Goal: Book appointment/travel/reservation

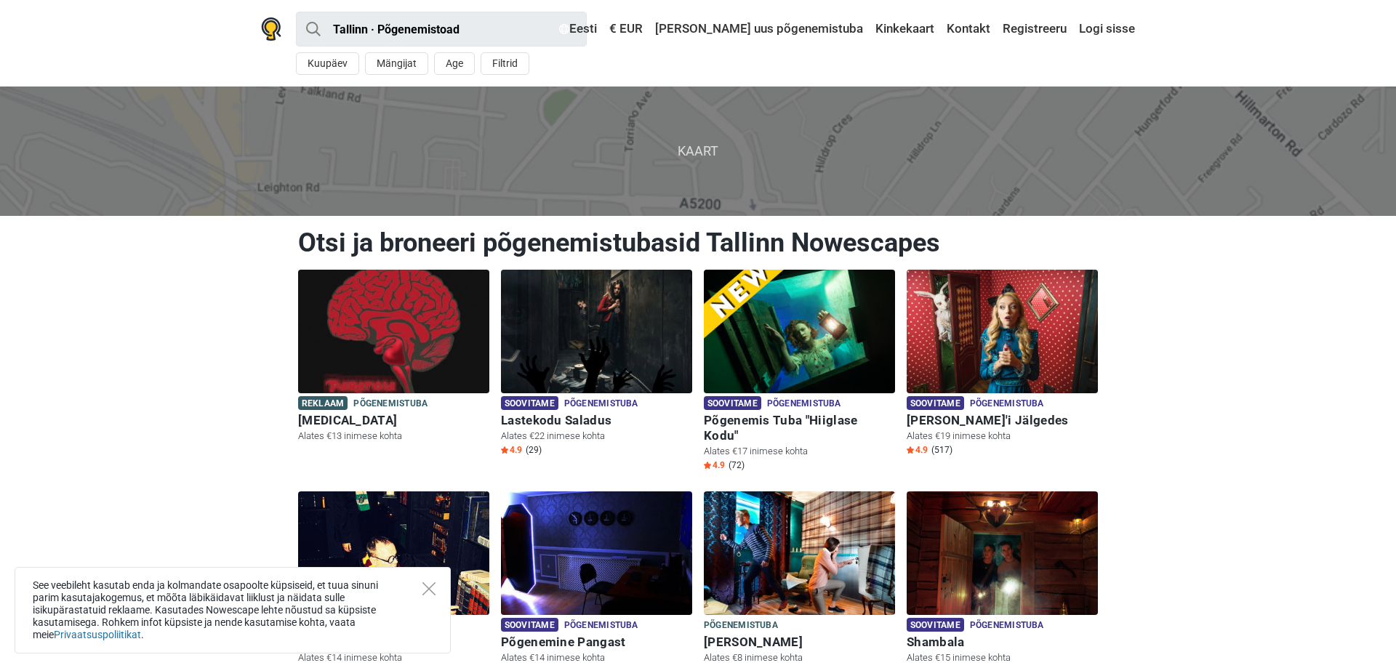
scroll to position [74, 0]
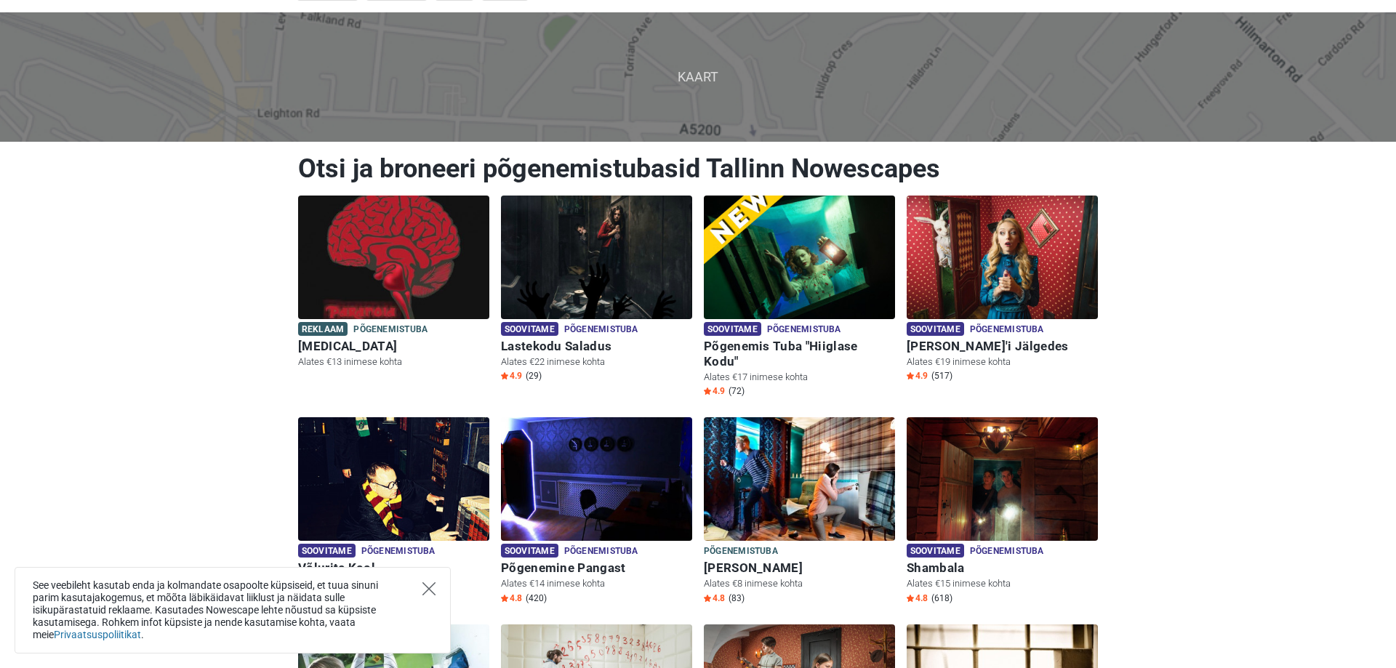
click at [430, 588] on icon "Close" at bounding box center [429, 589] width 13 height 13
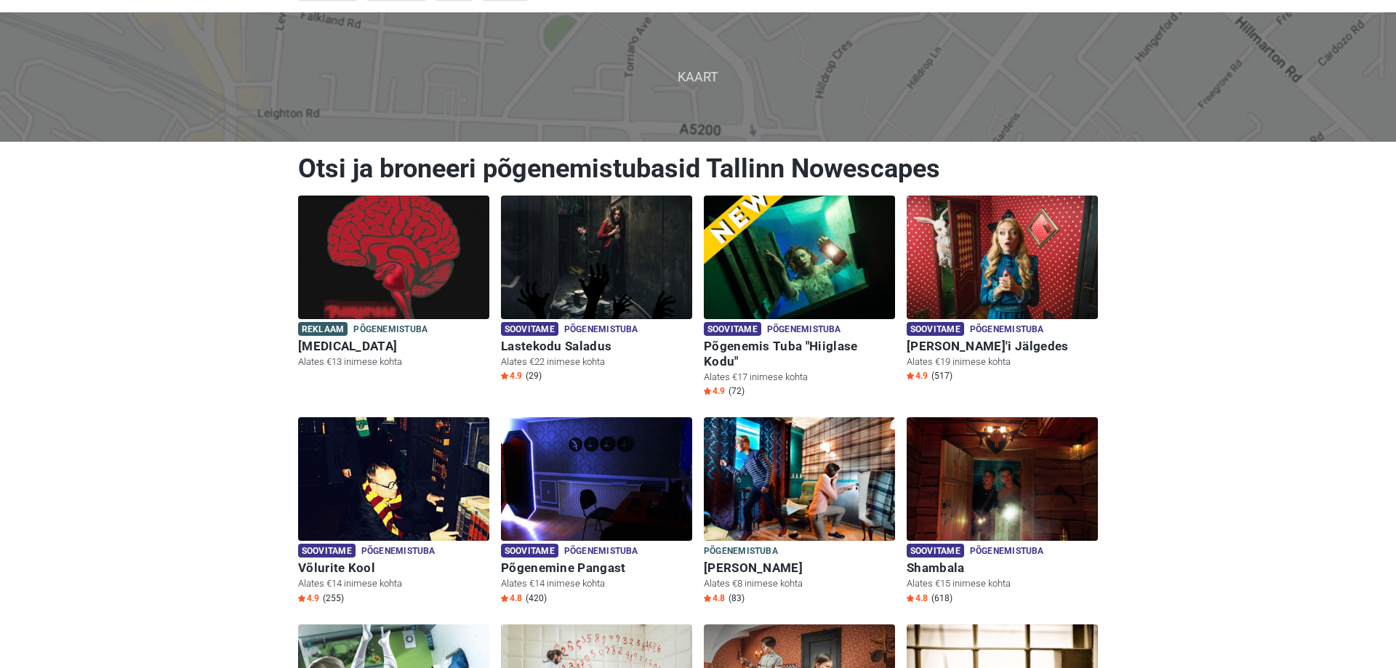
scroll to position [148, 0]
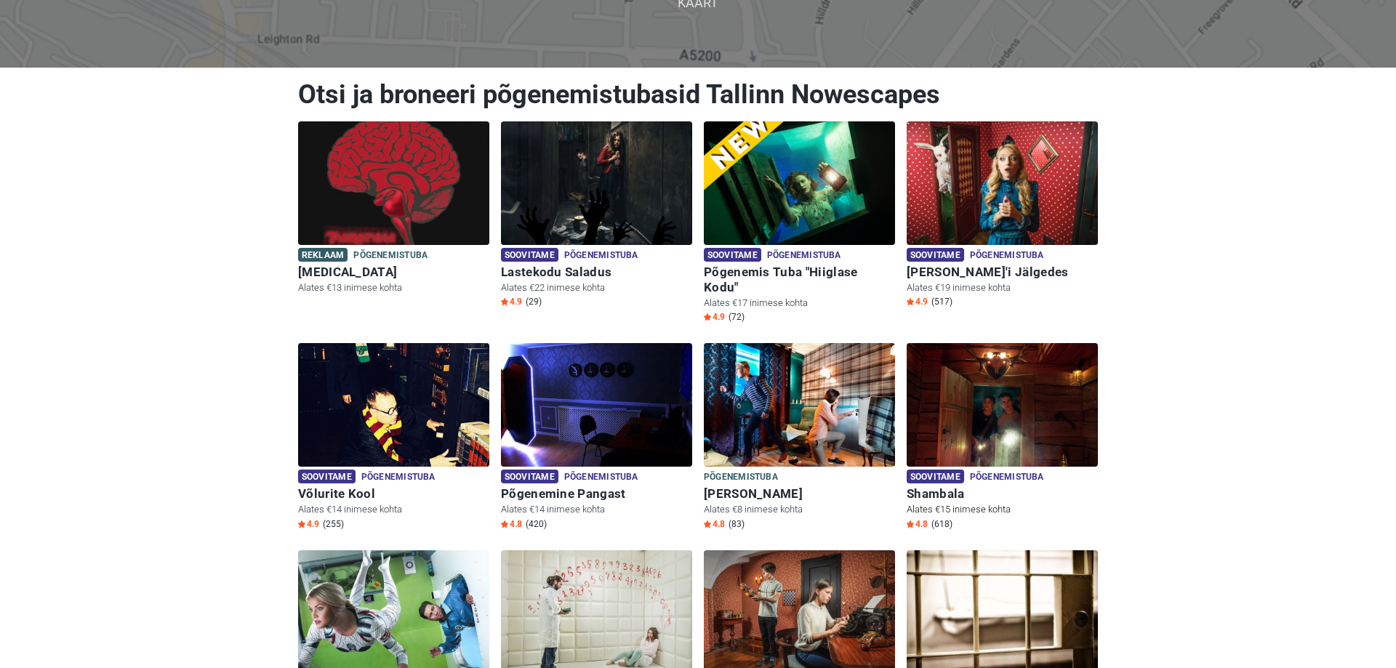
click at [952, 487] on h6 "Shambala" at bounding box center [1002, 494] width 191 height 15
click at [634, 175] on img at bounding box center [596, 183] width 191 height 124
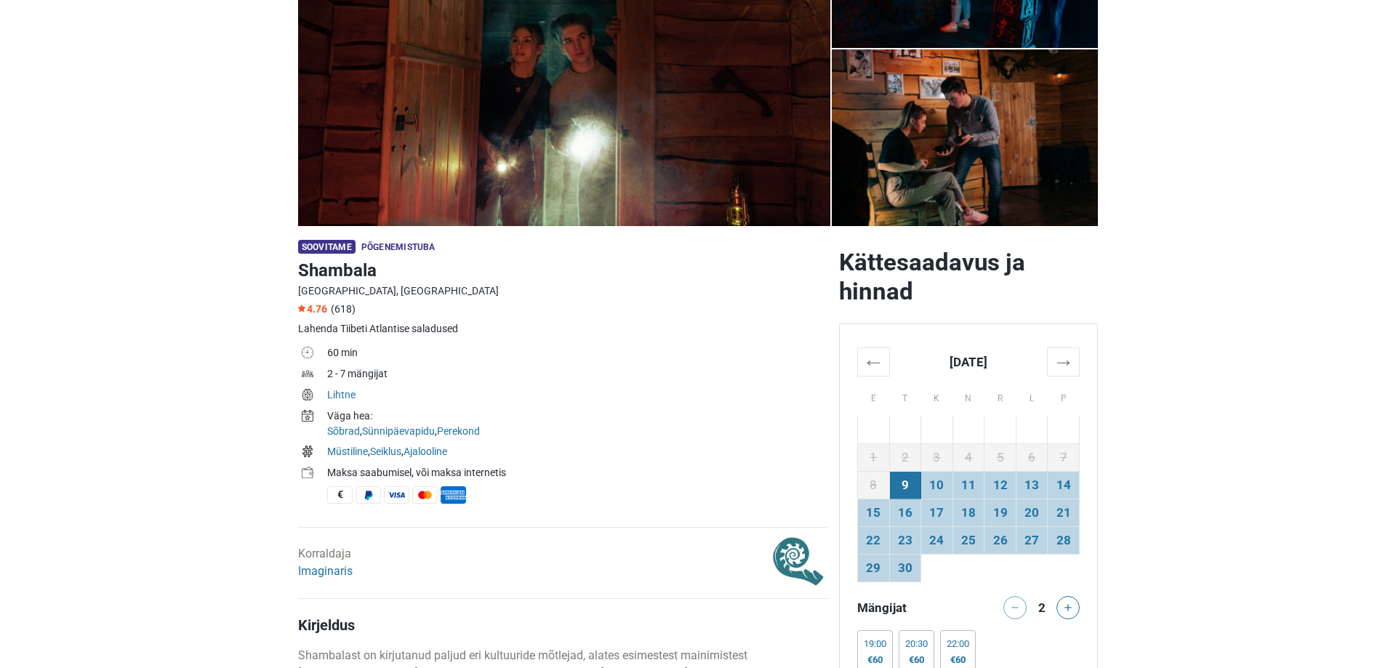
scroll to position [223, 0]
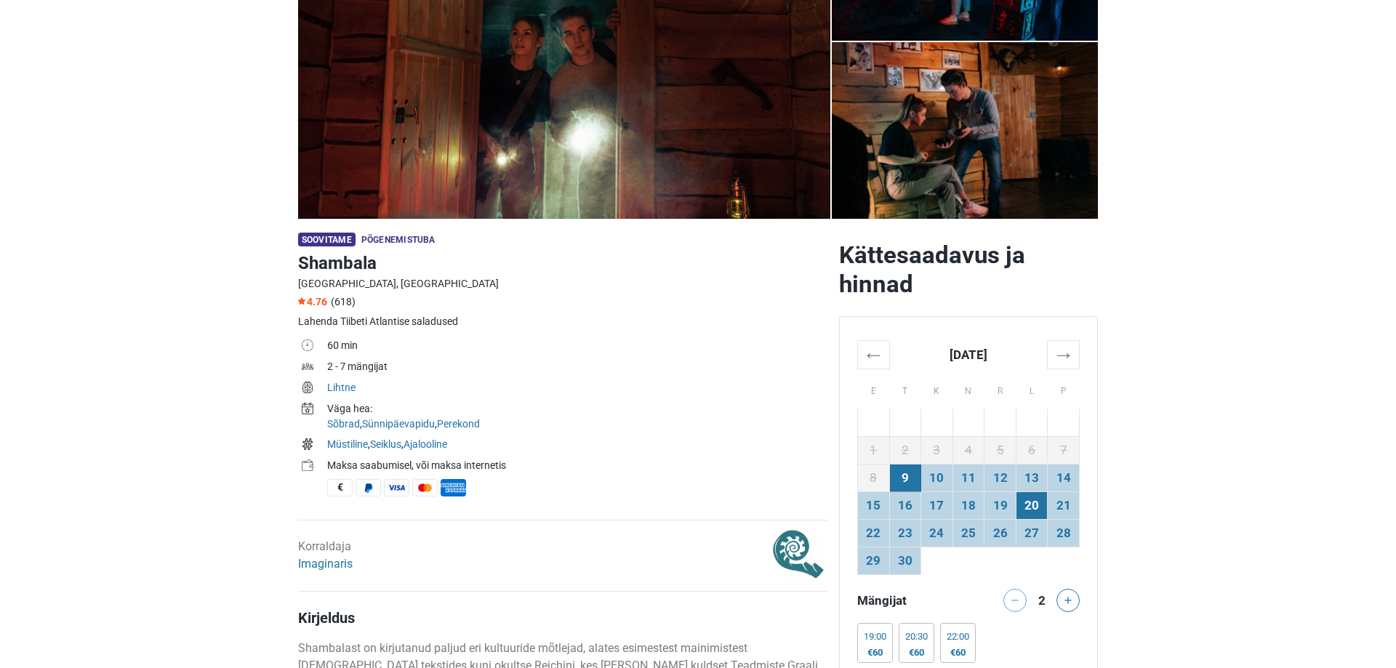
click at [1033, 503] on td "20" at bounding box center [1032, 506] width 32 height 28
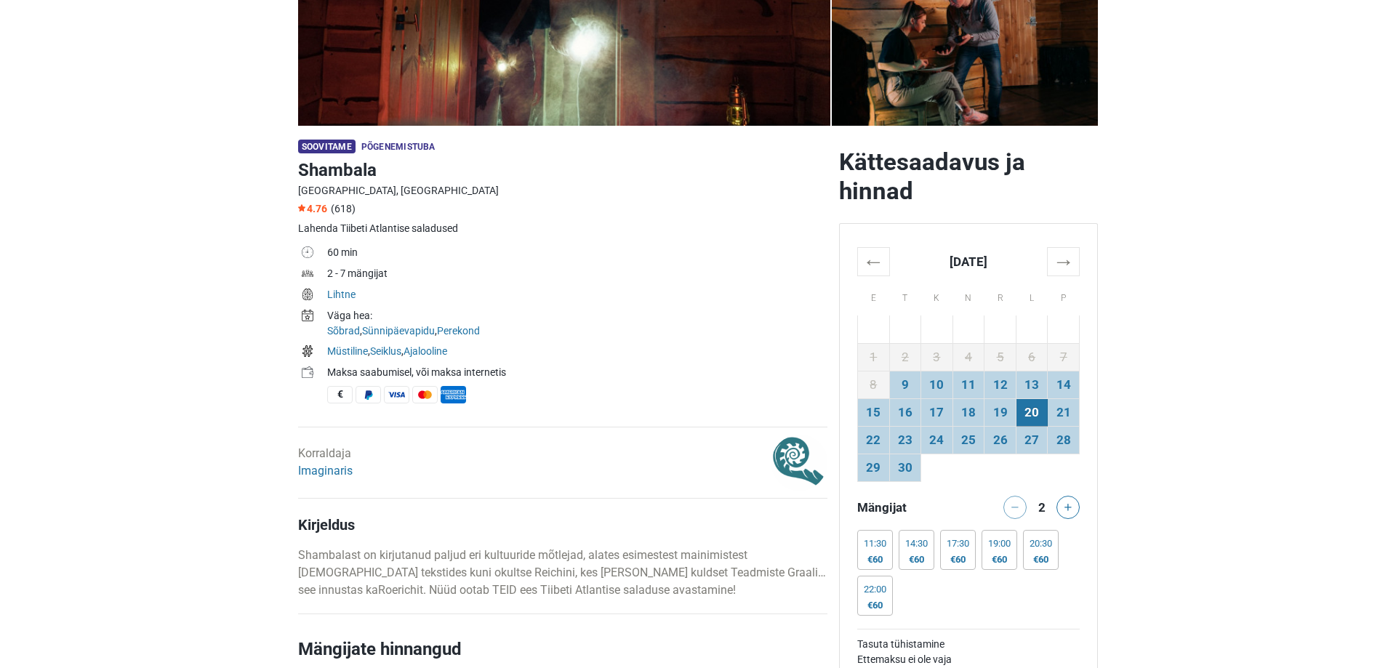
scroll to position [445, 0]
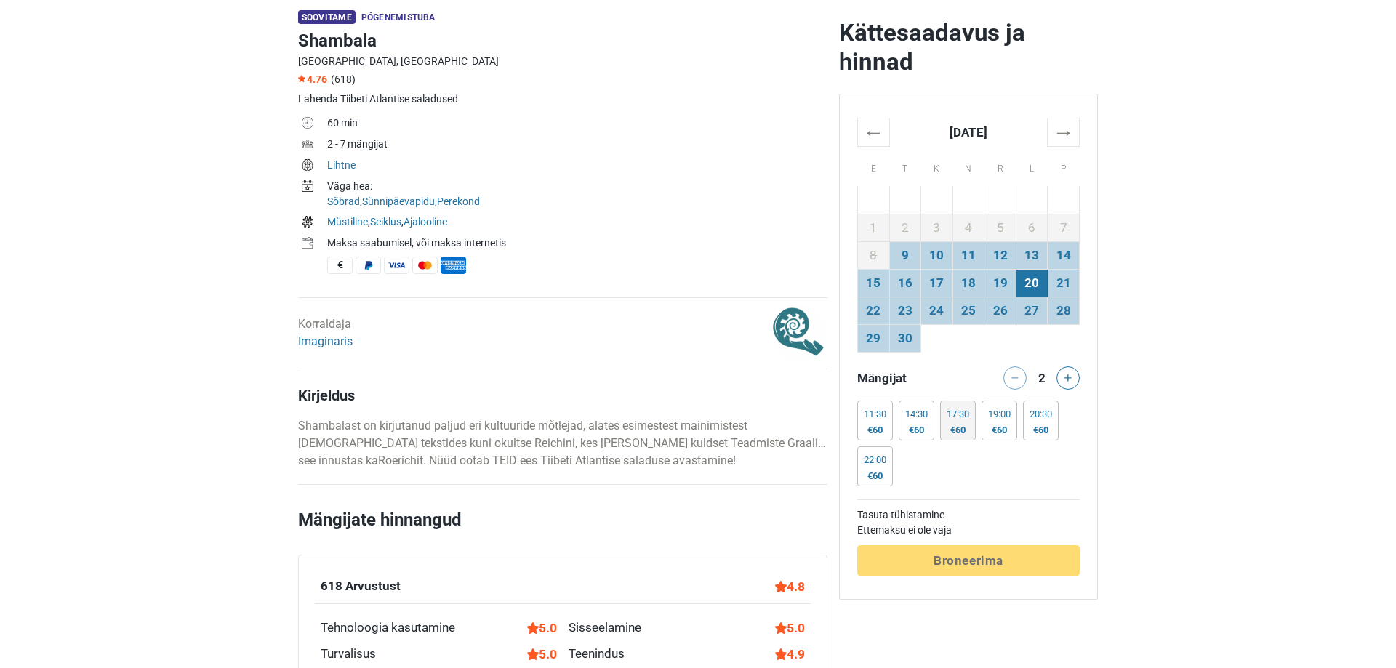
click at [973, 431] on div "17:30 €60" at bounding box center [958, 421] width 36 height 40
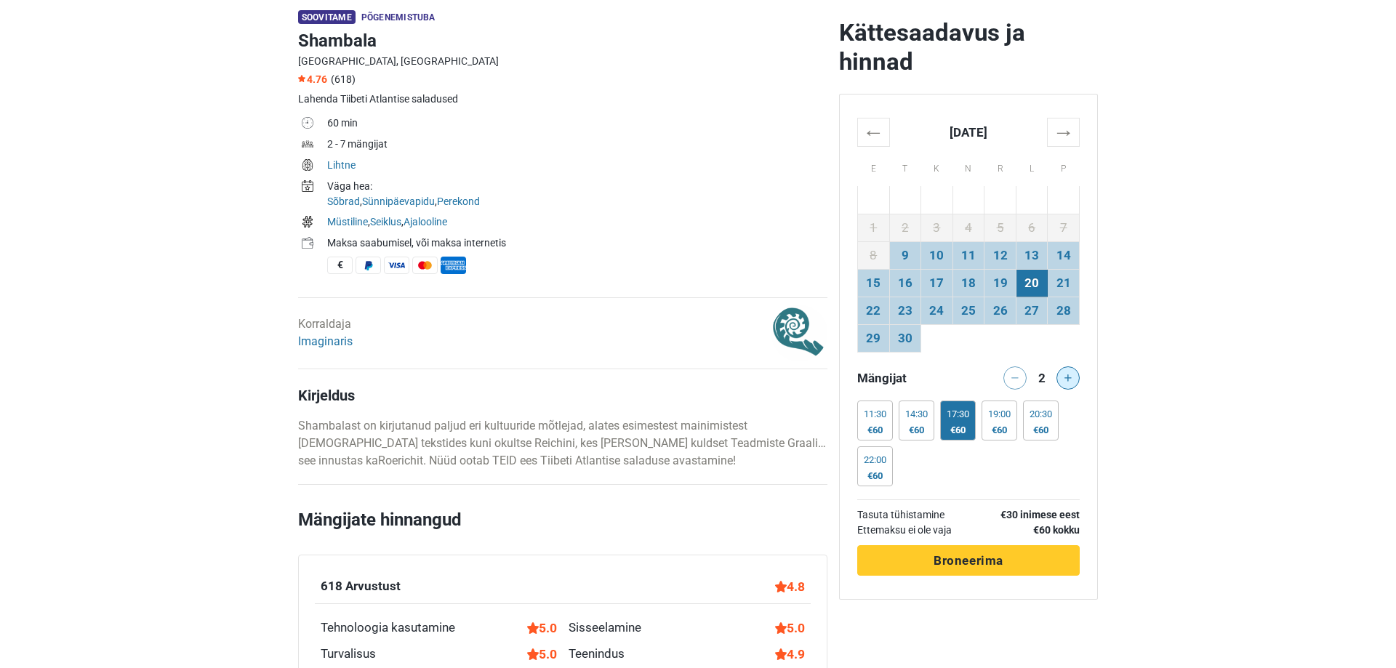
click at [1072, 386] on button at bounding box center [1068, 378] width 23 height 23
click at [1073, 385] on button at bounding box center [1068, 378] width 23 height 23
click at [1074, 385] on button at bounding box center [1068, 378] width 23 height 23
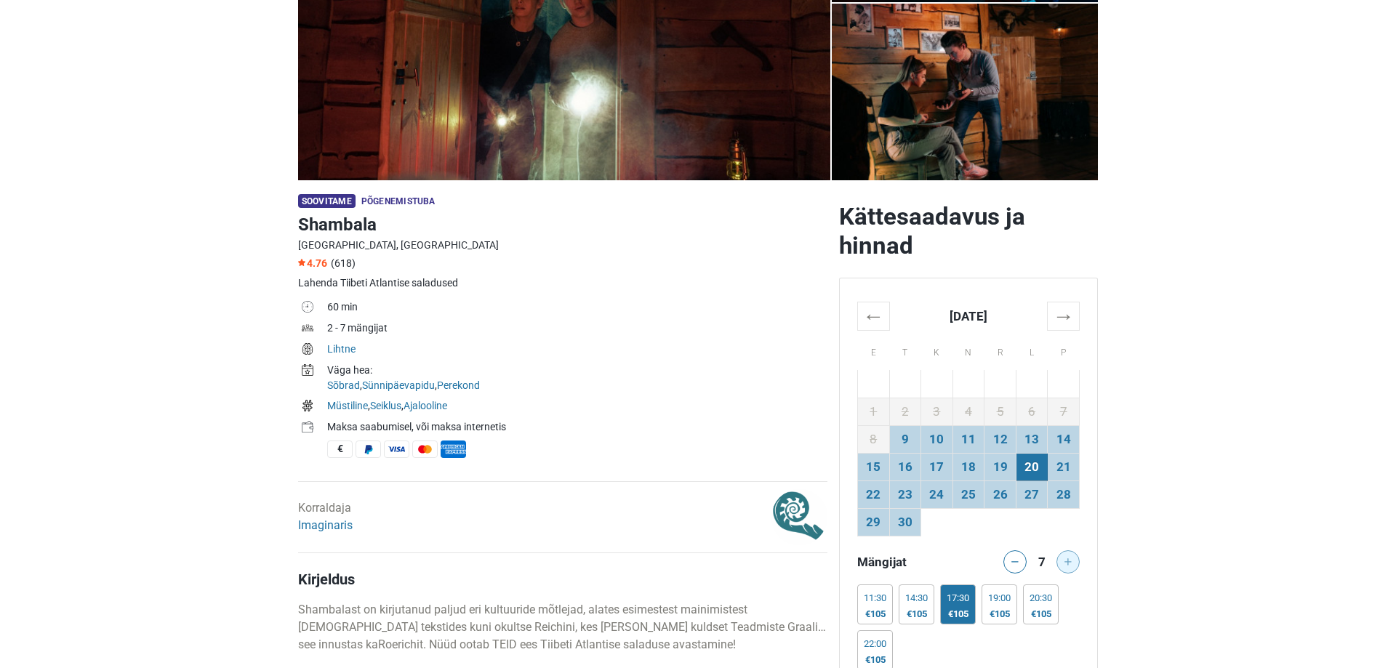
scroll to position [297, 0]
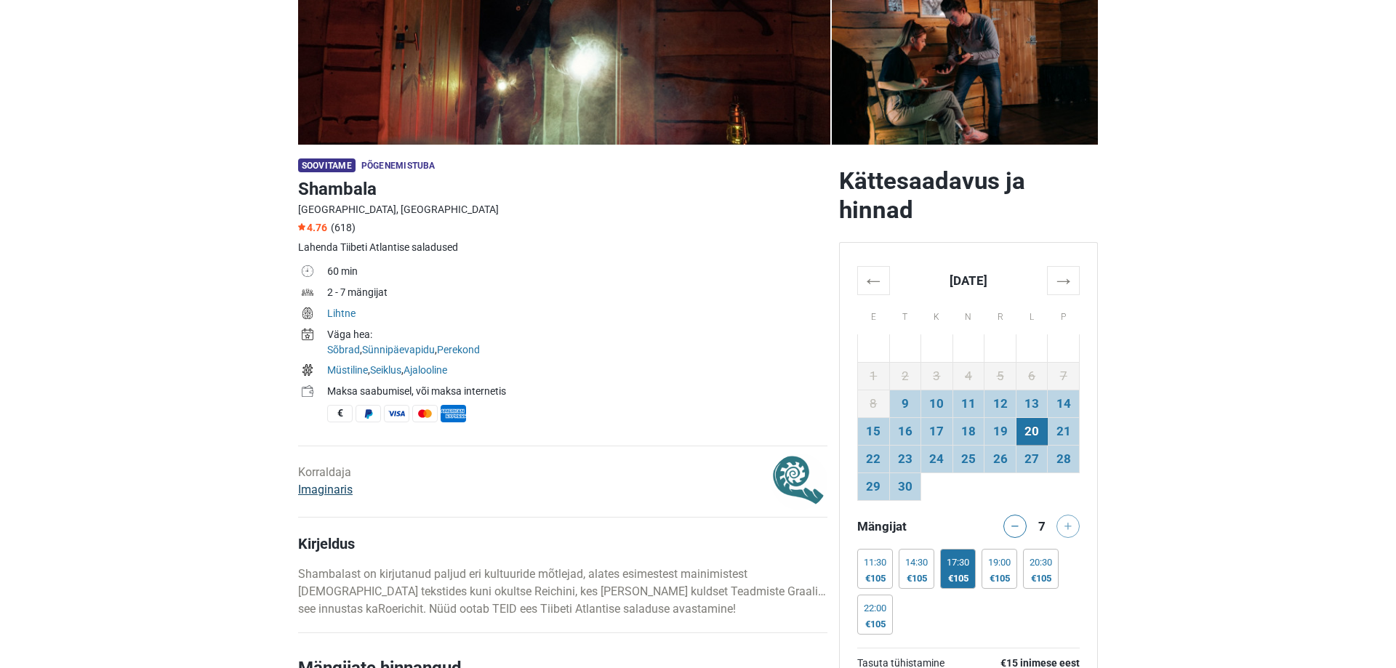
click at [319, 494] on link "Imaginaris" at bounding box center [325, 490] width 55 height 14
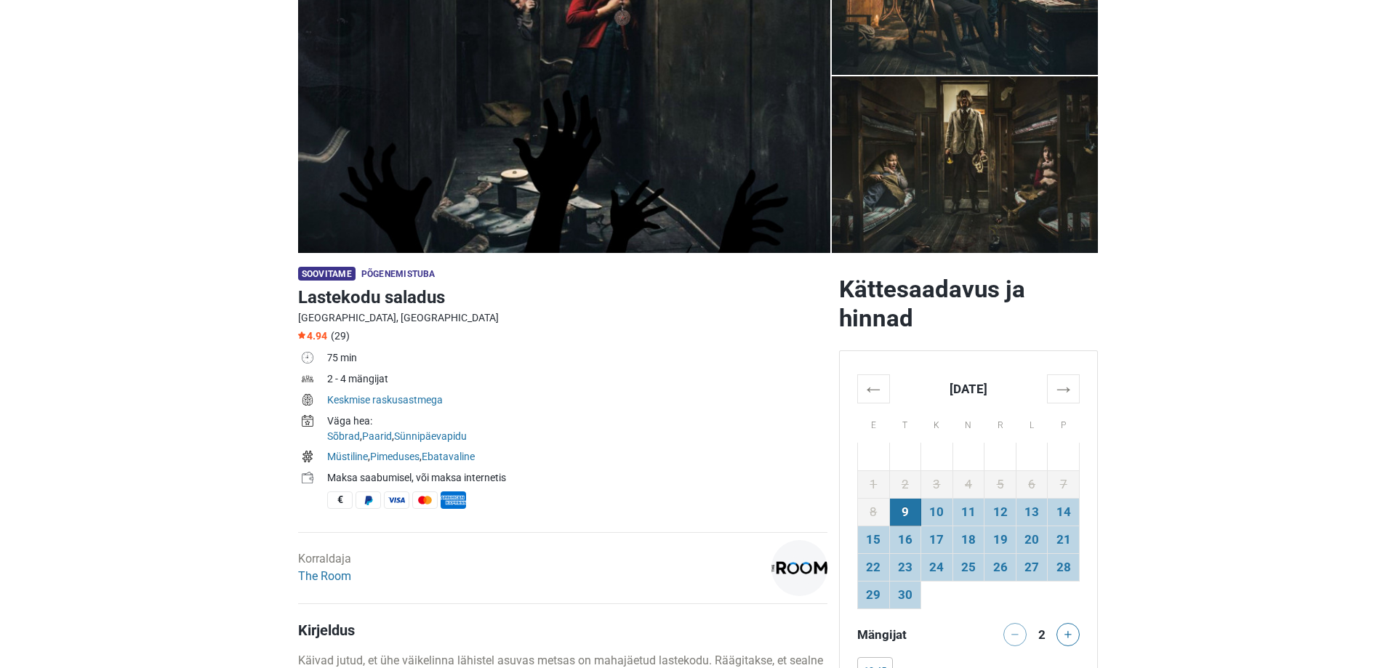
scroll to position [223, 0]
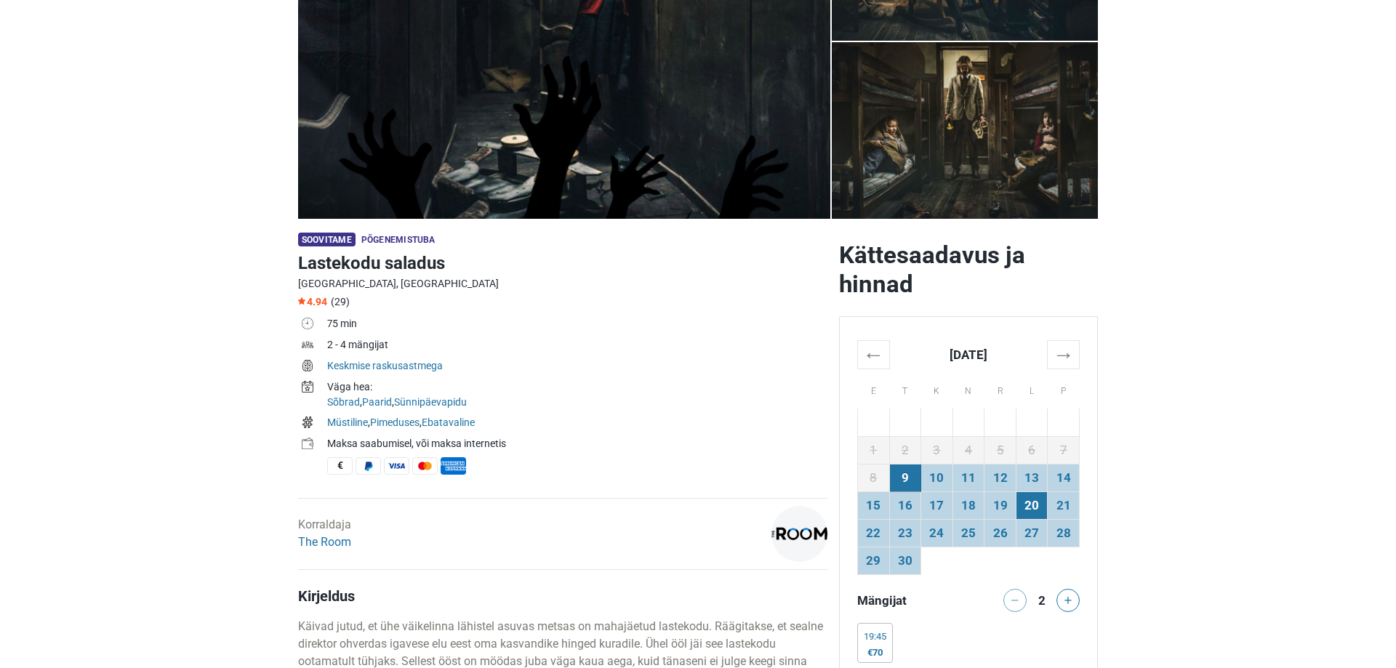
click at [1031, 505] on td "20" at bounding box center [1032, 506] width 32 height 28
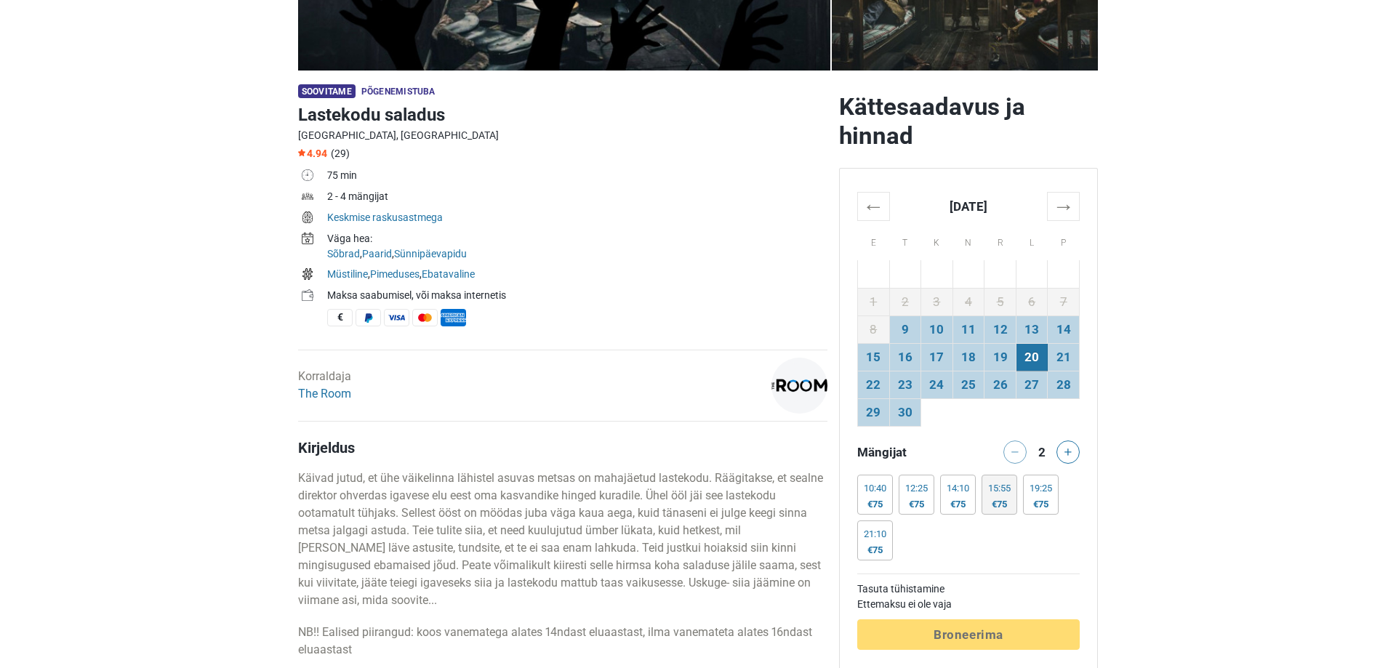
click at [1004, 508] on div "€75" at bounding box center [999, 505] width 23 height 12
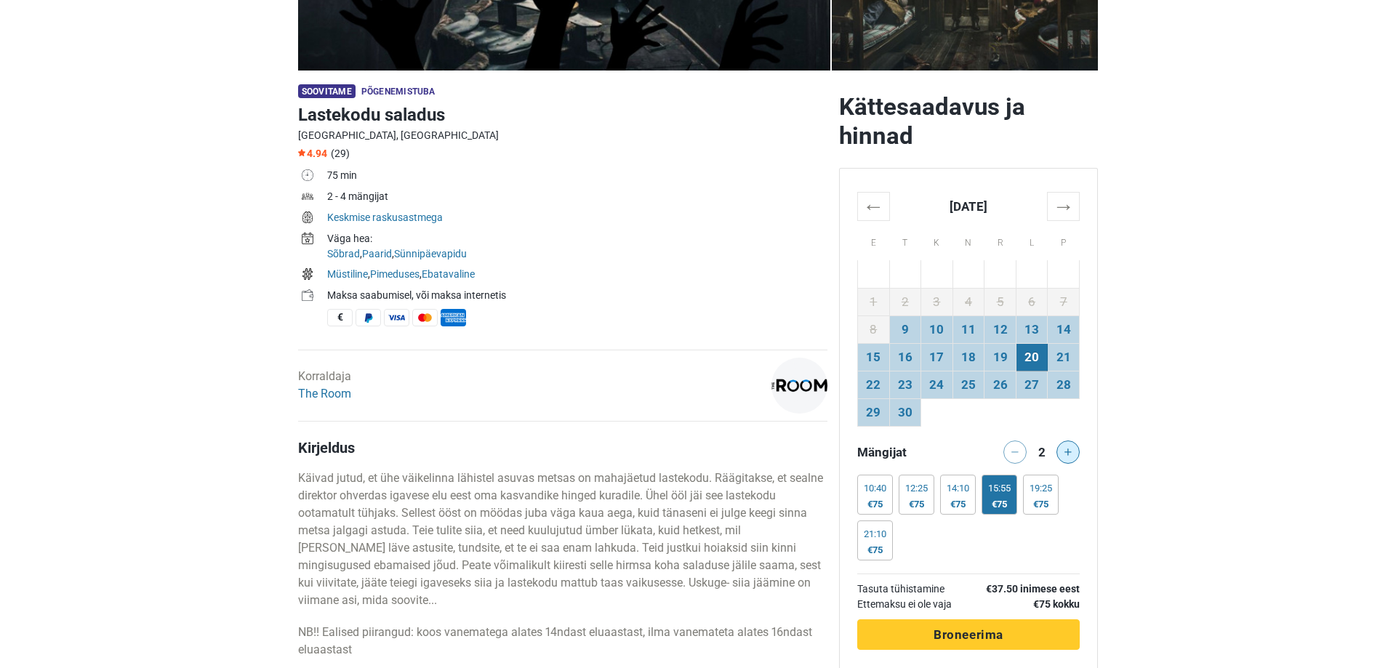
click at [1072, 454] on button at bounding box center [1068, 452] width 23 height 23
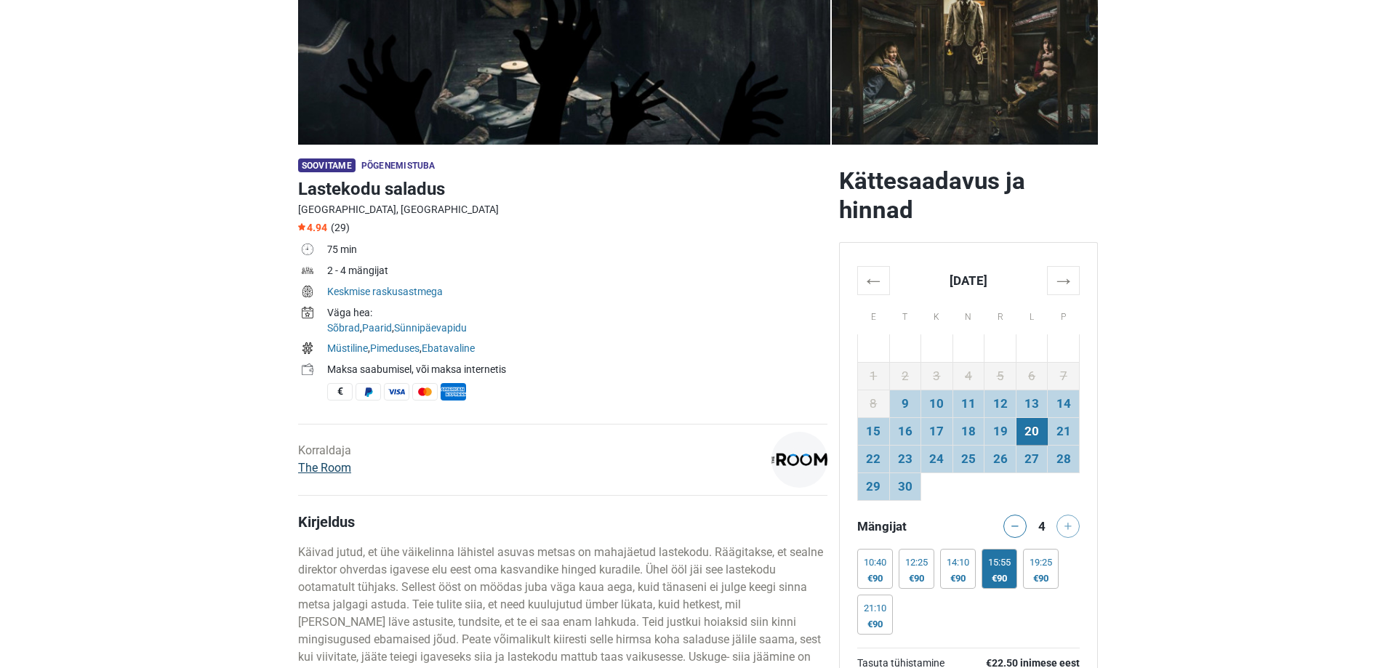
click at [335, 465] on link "The Room" at bounding box center [324, 468] width 53 height 14
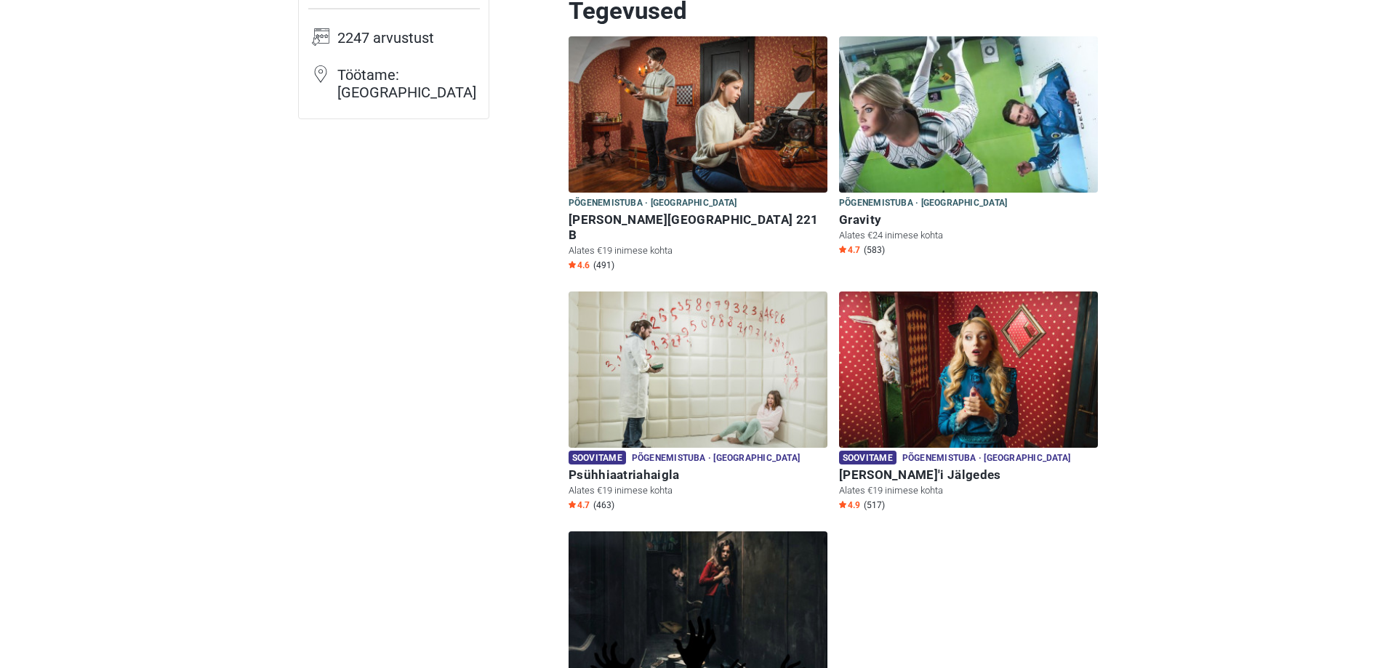
scroll to position [223, 0]
click at [1004, 131] on img at bounding box center [968, 115] width 259 height 156
click at [935, 327] on img at bounding box center [968, 370] width 259 height 156
click at [927, 338] on img at bounding box center [968, 370] width 259 height 156
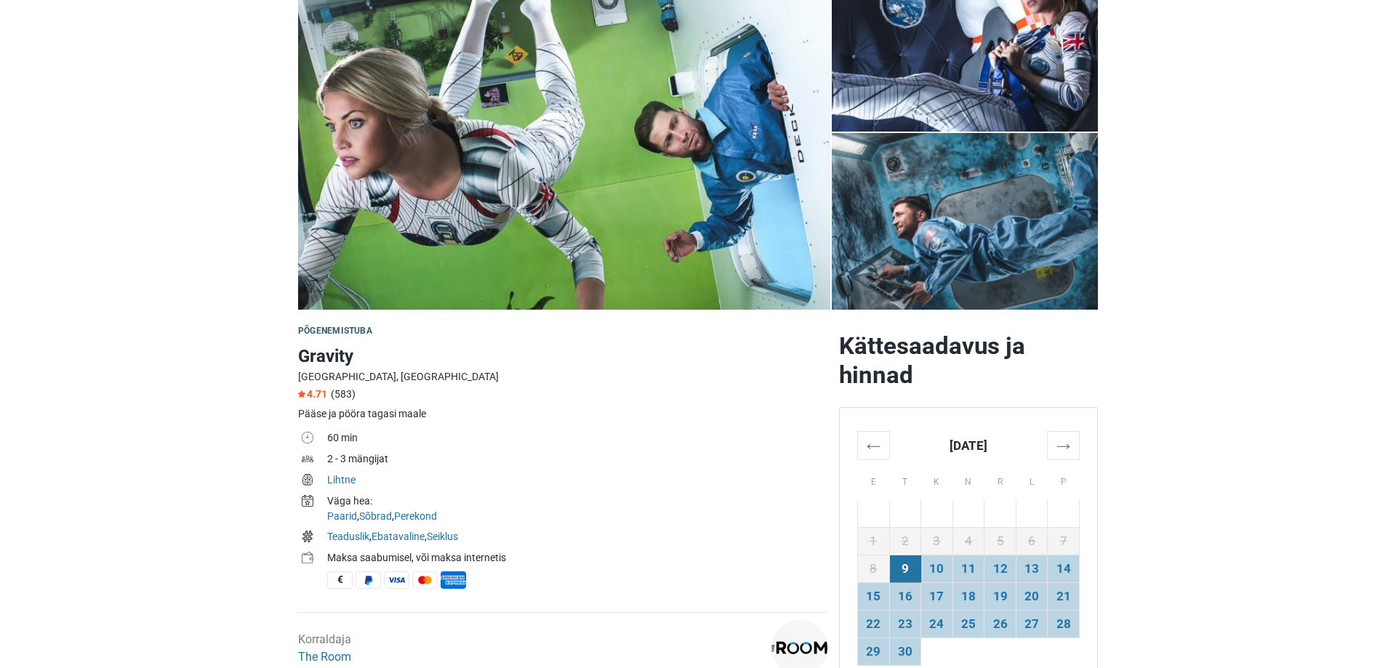
scroll to position [148, 0]
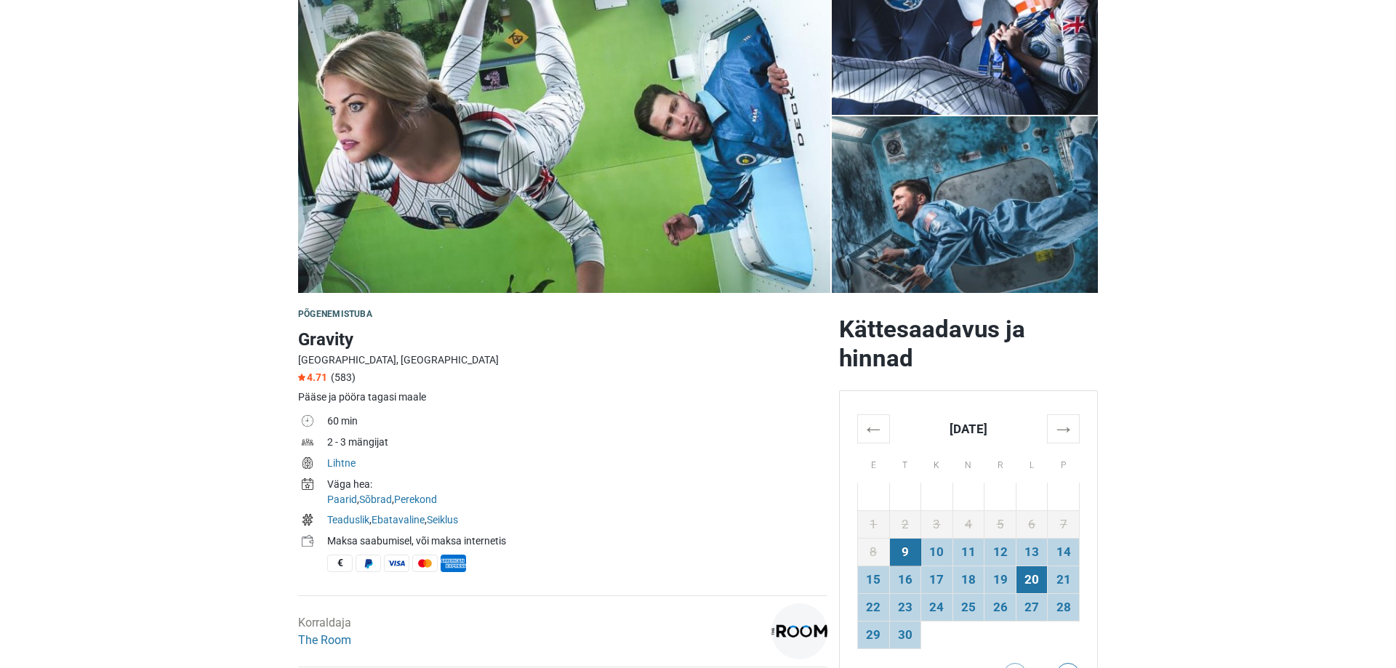
click at [1035, 577] on td "20" at bounding box center [1032, 580] width 32 height 28
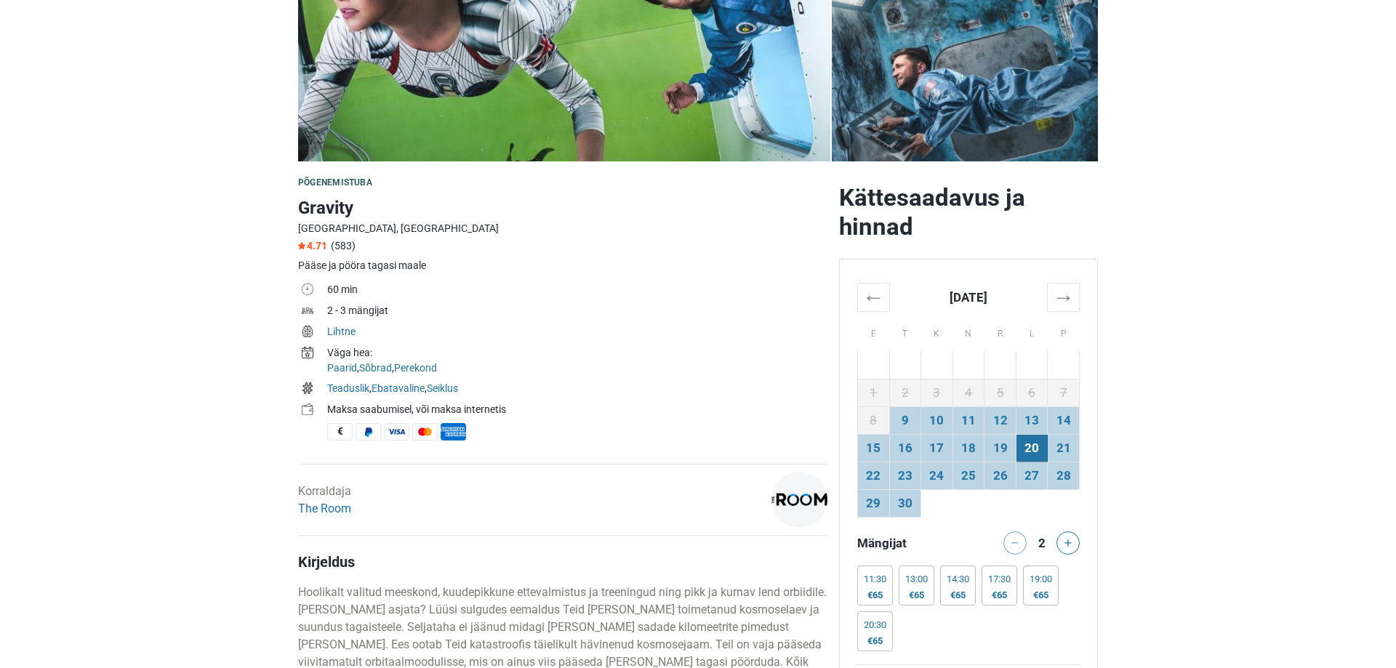
scroll to position [371, 0]
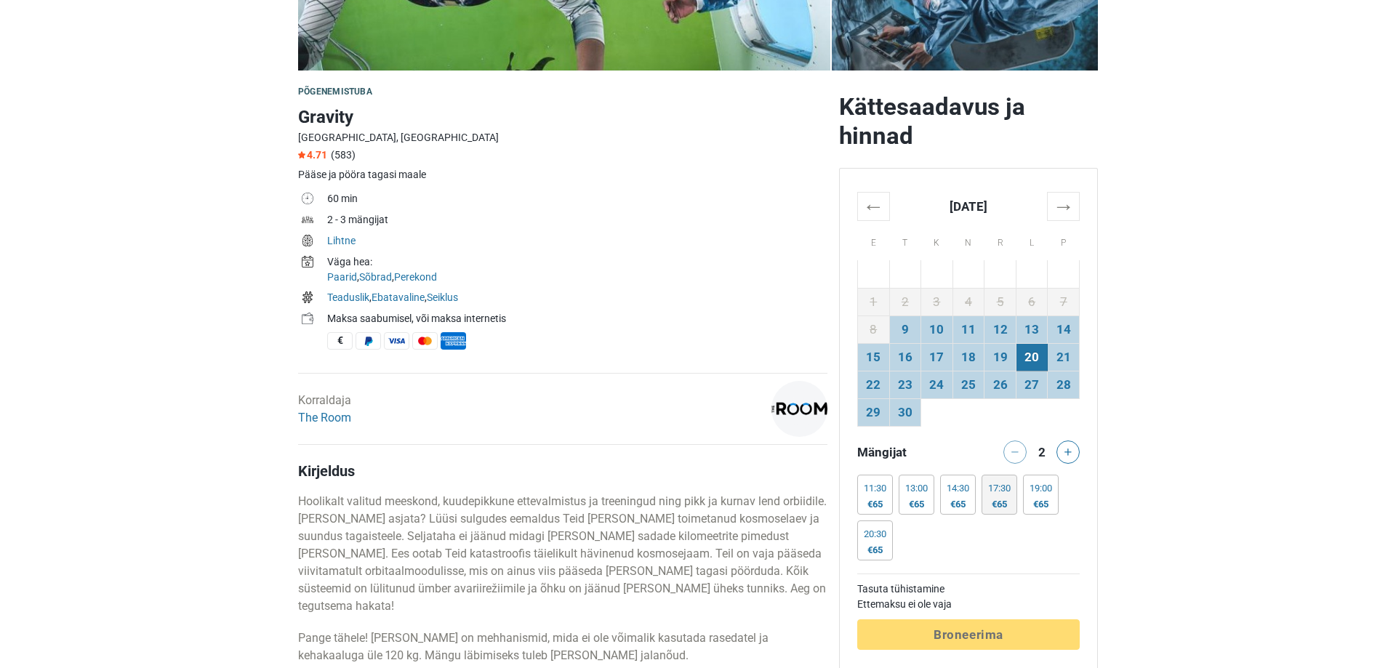
click at [1009, 505] on div "€65" at bounding box center [999, 505] width 23 height 12
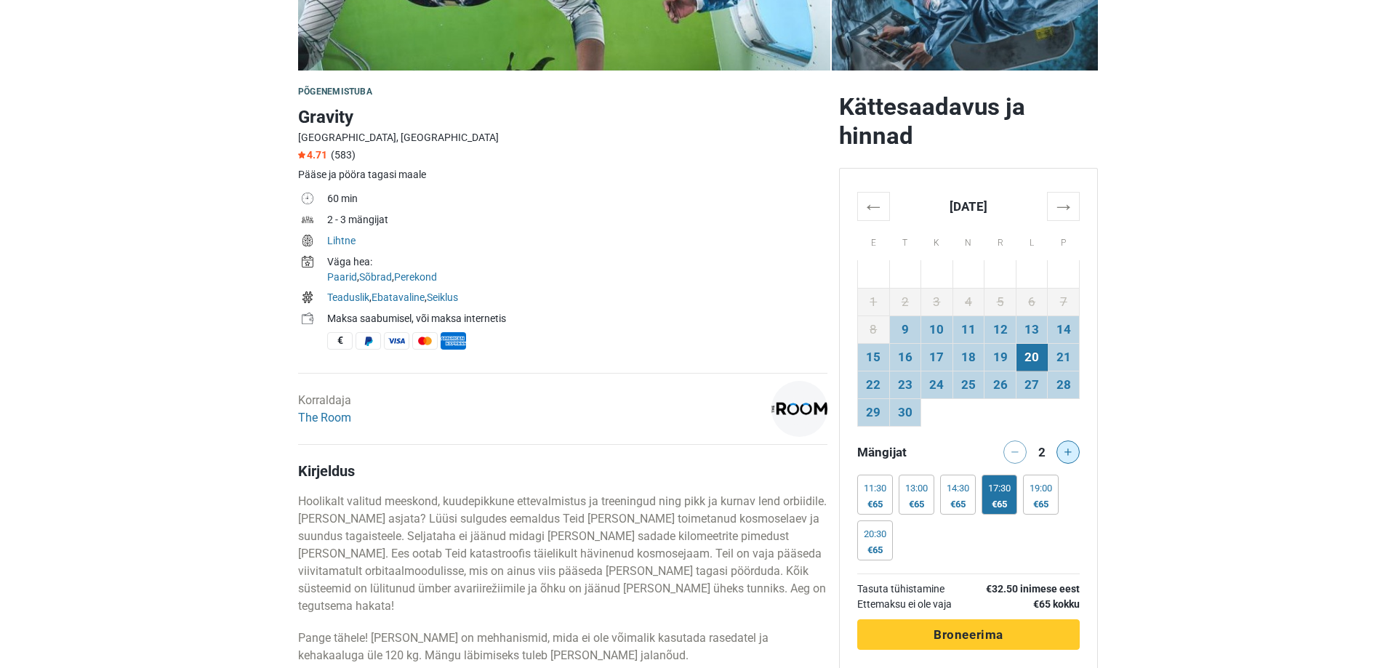
click at [1068, 456] on icon at bounding box center [1068, 452] width 7 height 7
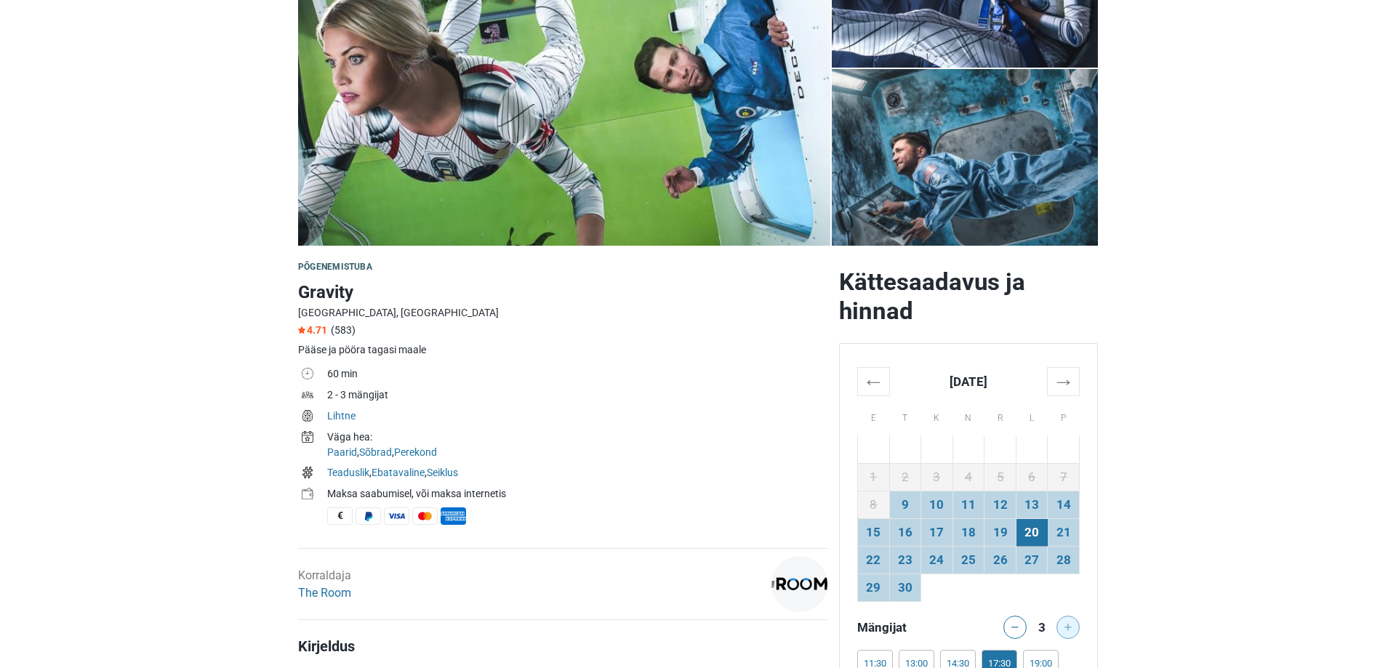
scroll to position [74, 0]
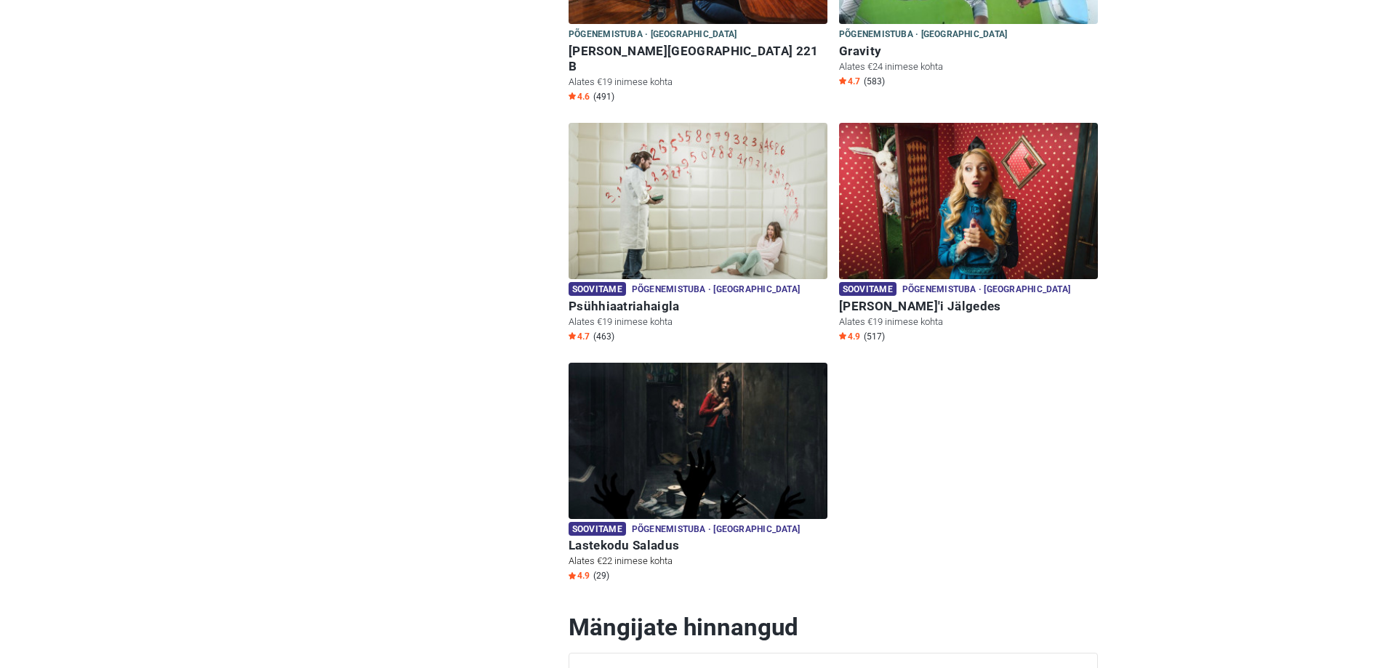
scroll to position [445, 0]
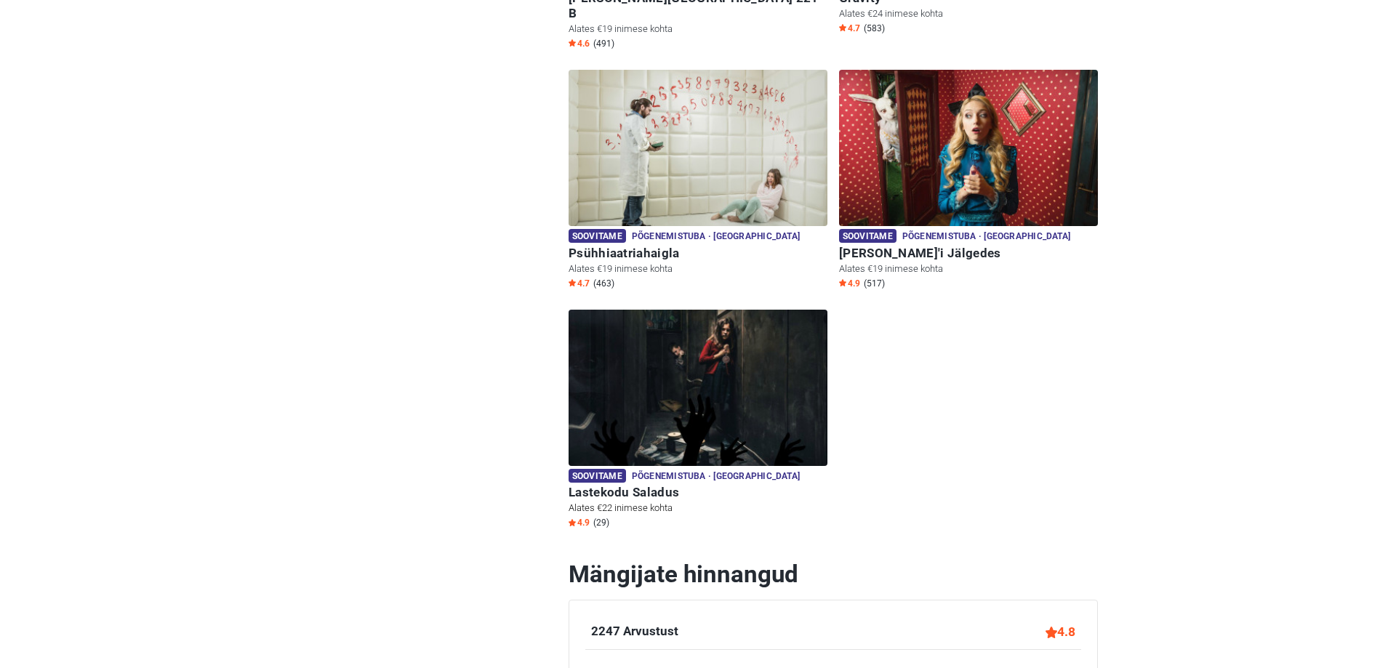
click at [699, 380] on img at bounding box center [698, 388] width 259 height 156
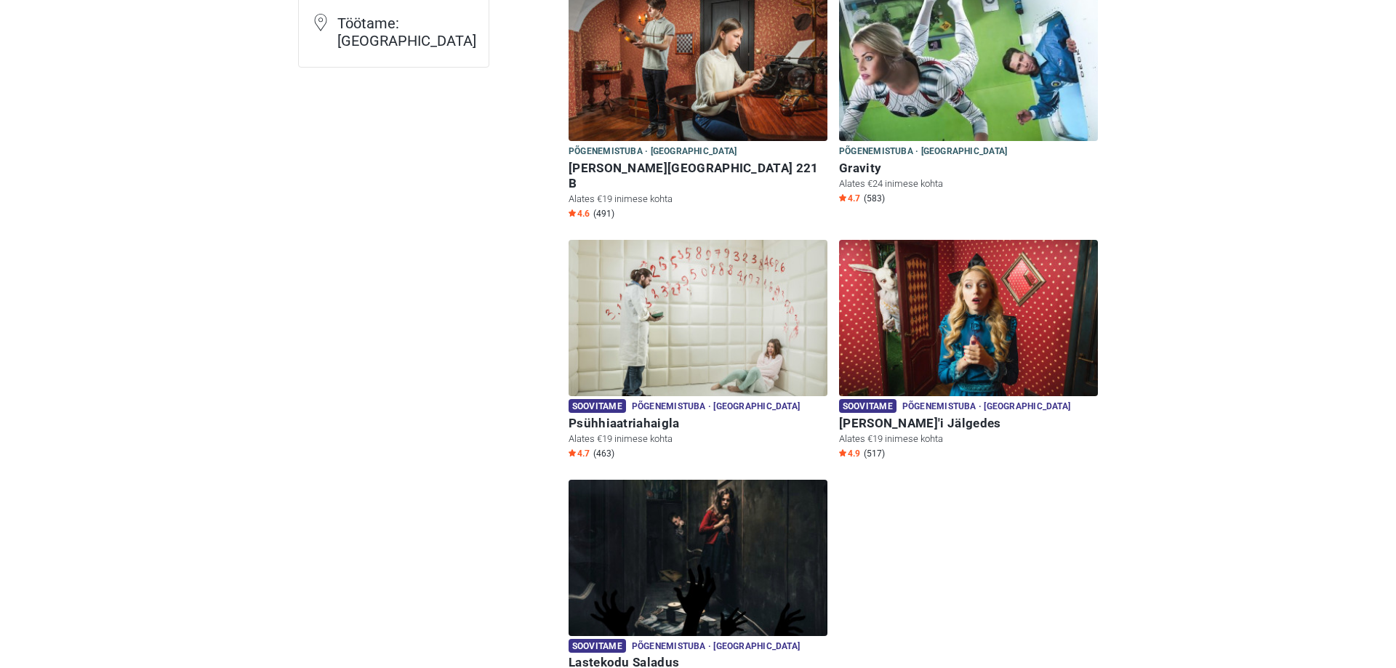
scroll to position [223, 0]
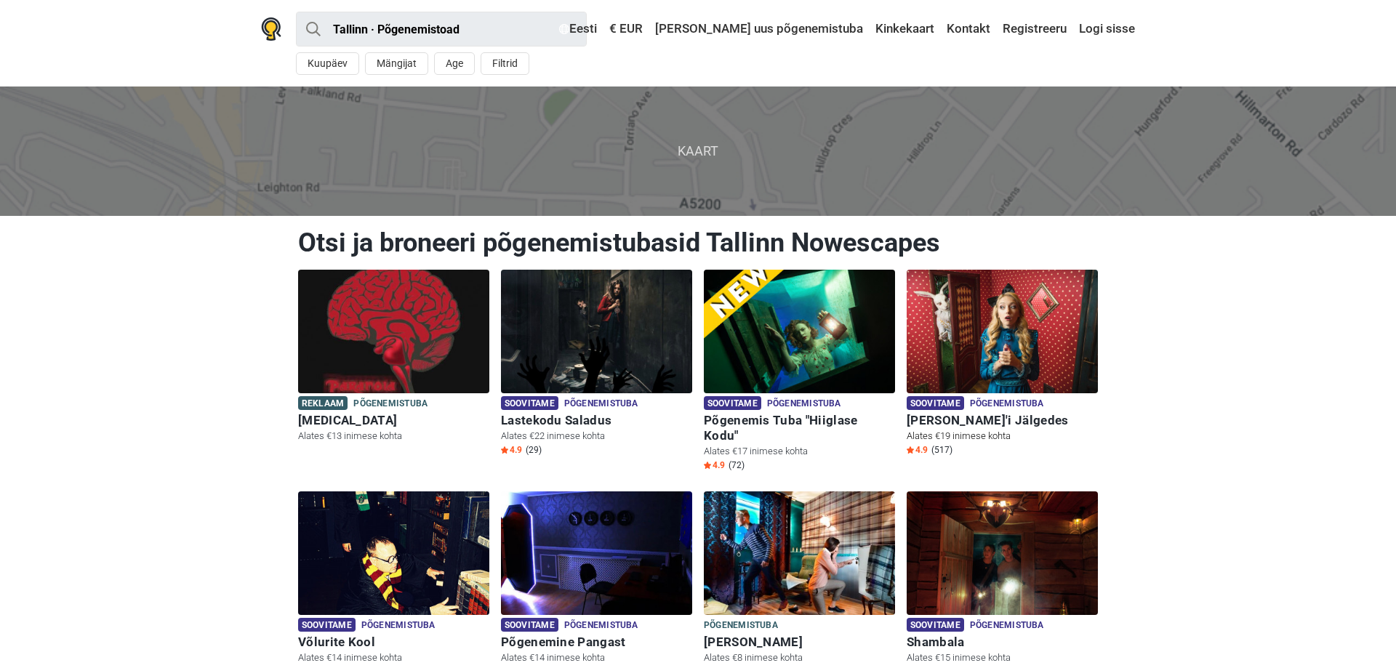
click at [995, 358] on img at bounding box center [1002, 332] width 191 height 124
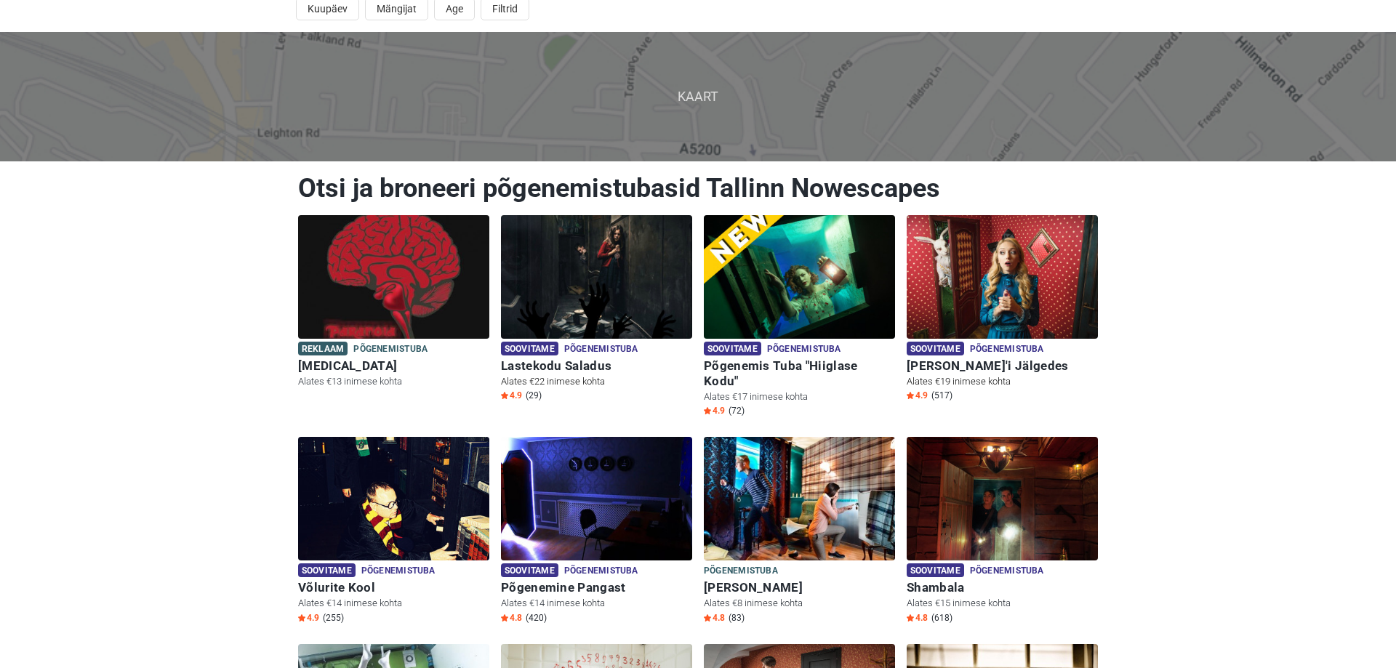
scroll to position [74, 0]
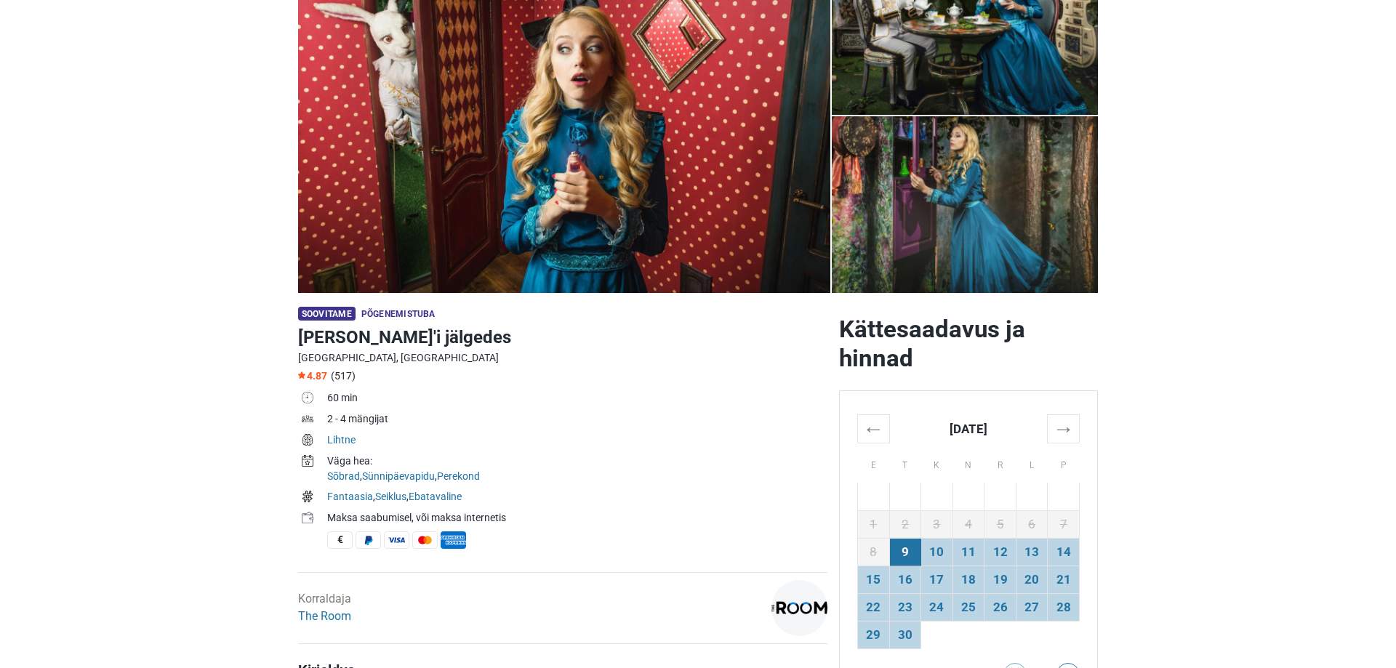
scroll to position [223, 0]
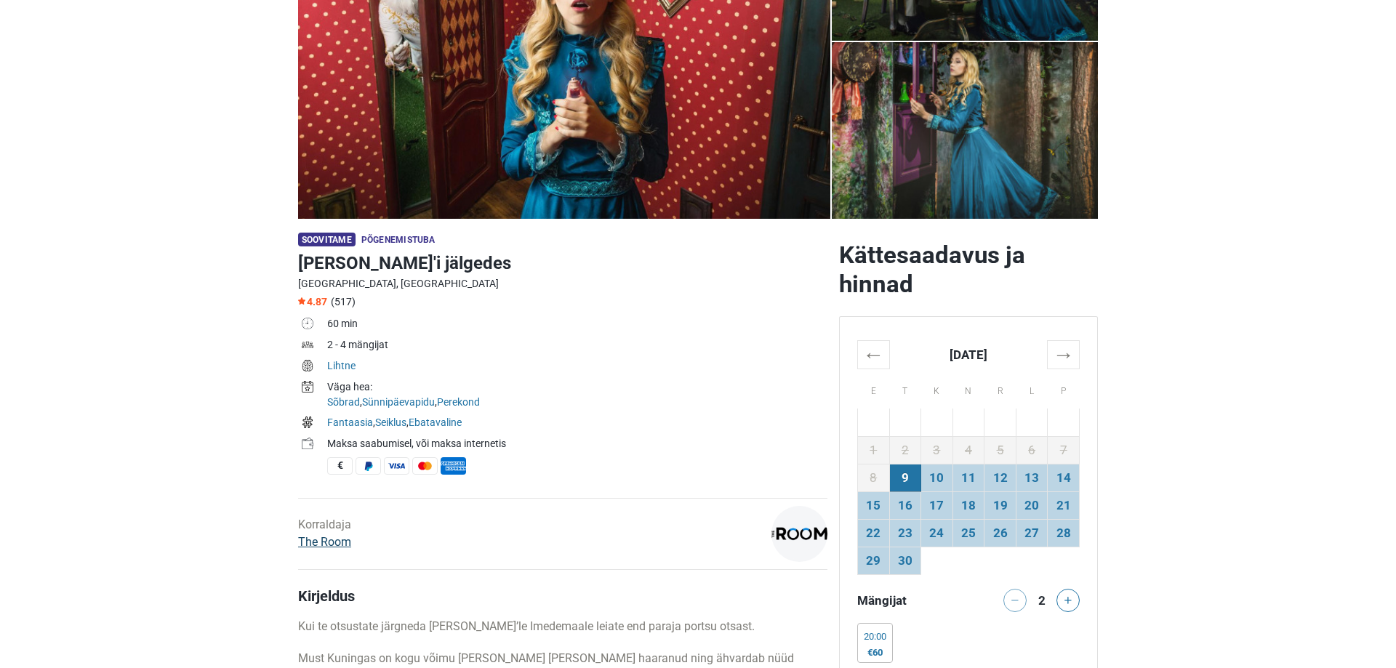
click at [332, 540] on link "The Room" at bounding box center [324, 542] width 53 height 14
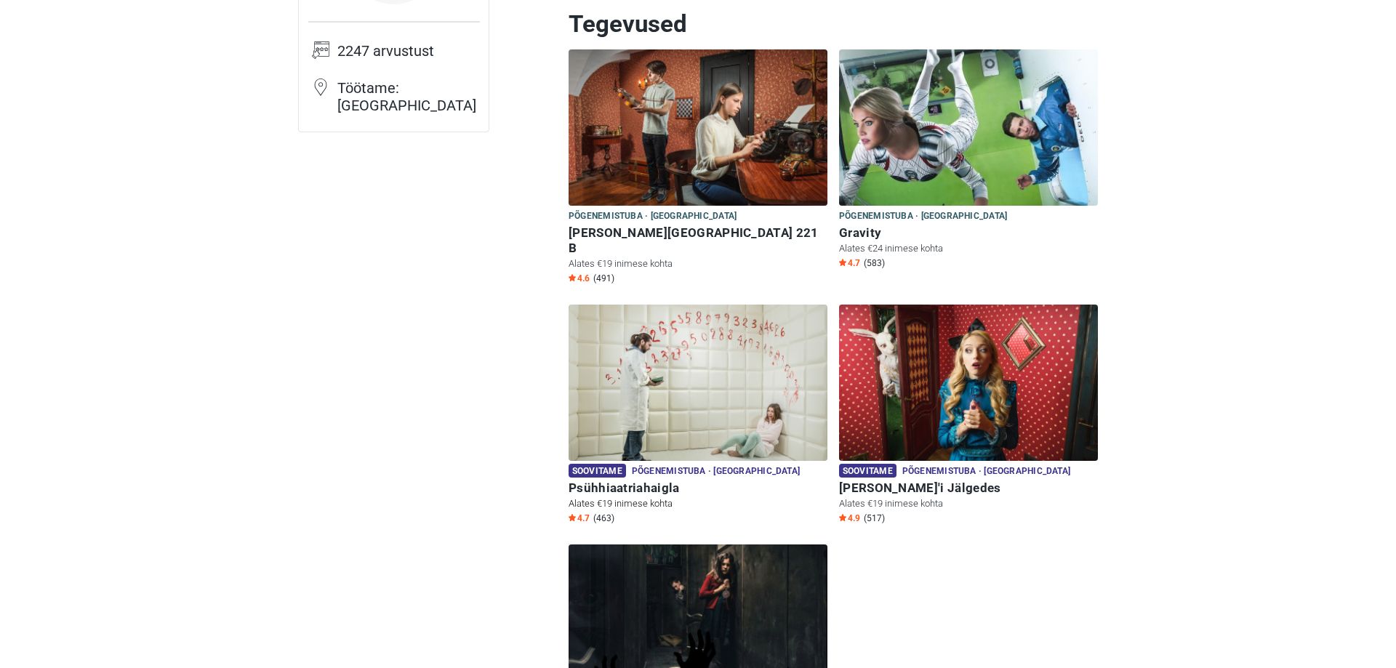
scroll to position [223, 0]
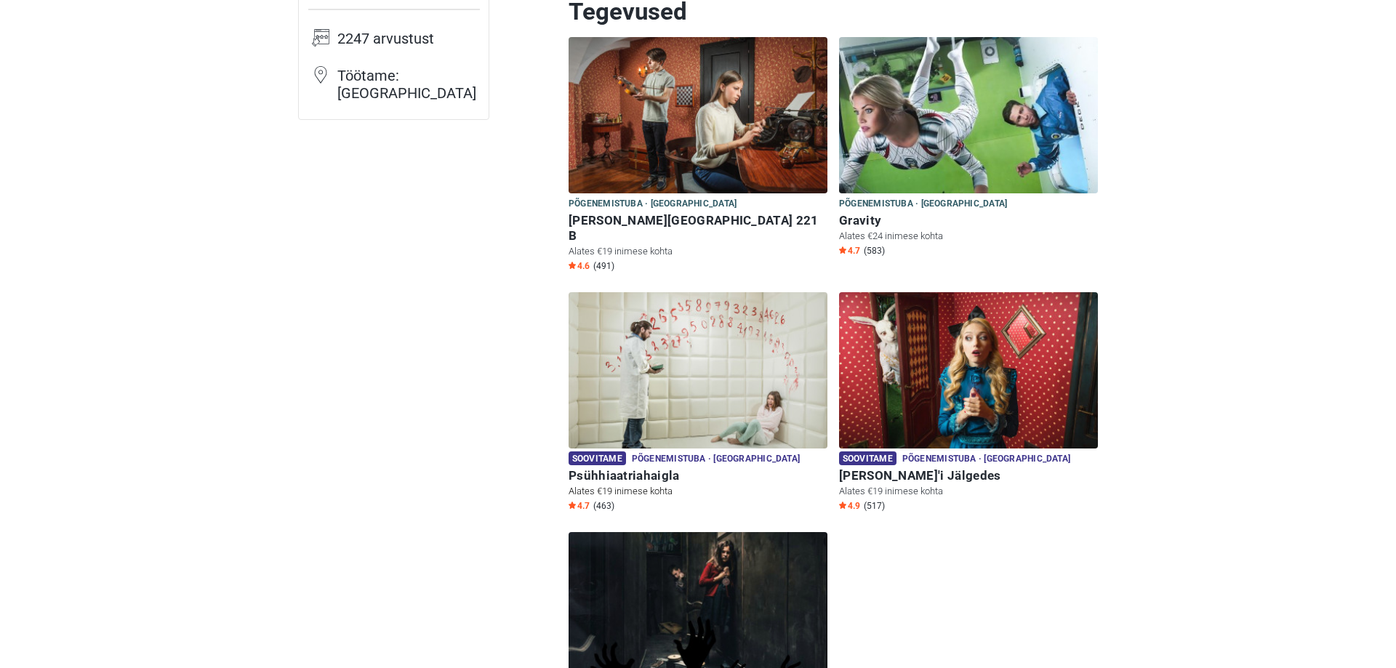
click at [715, 387] on img at bounding box center [698, 370] width 259 height 156
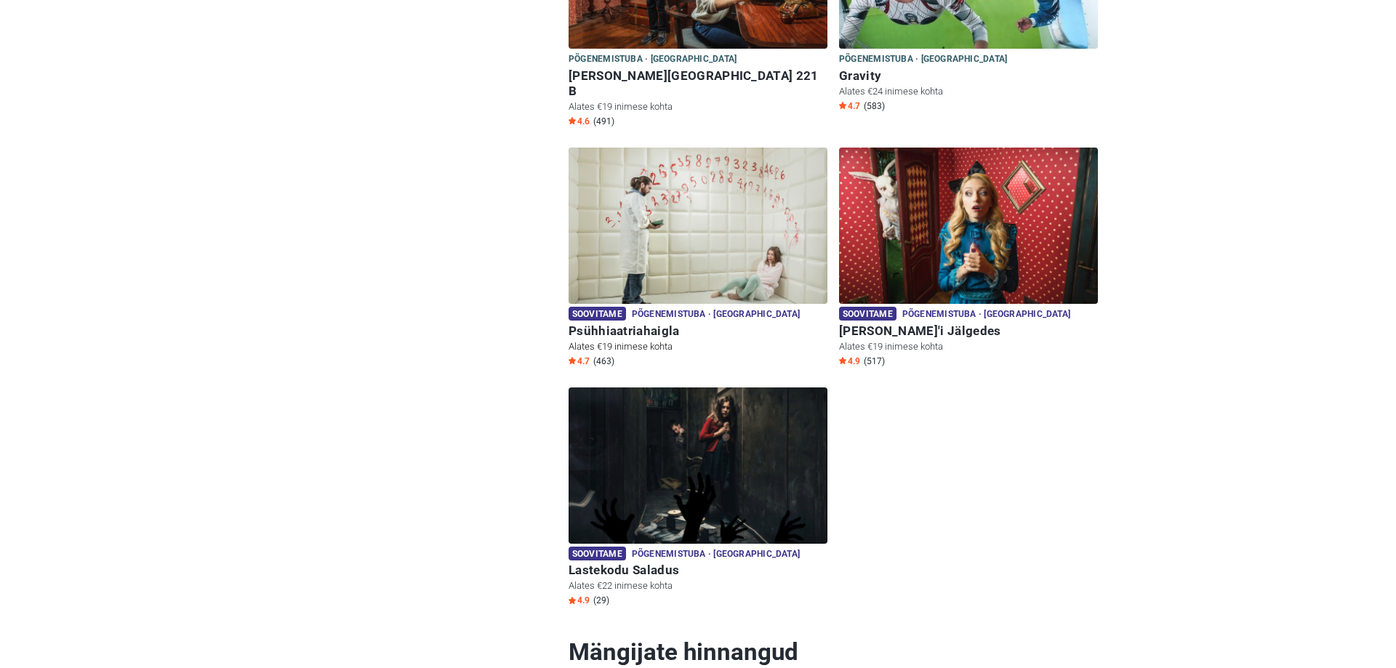
scroll to position [371, 0]
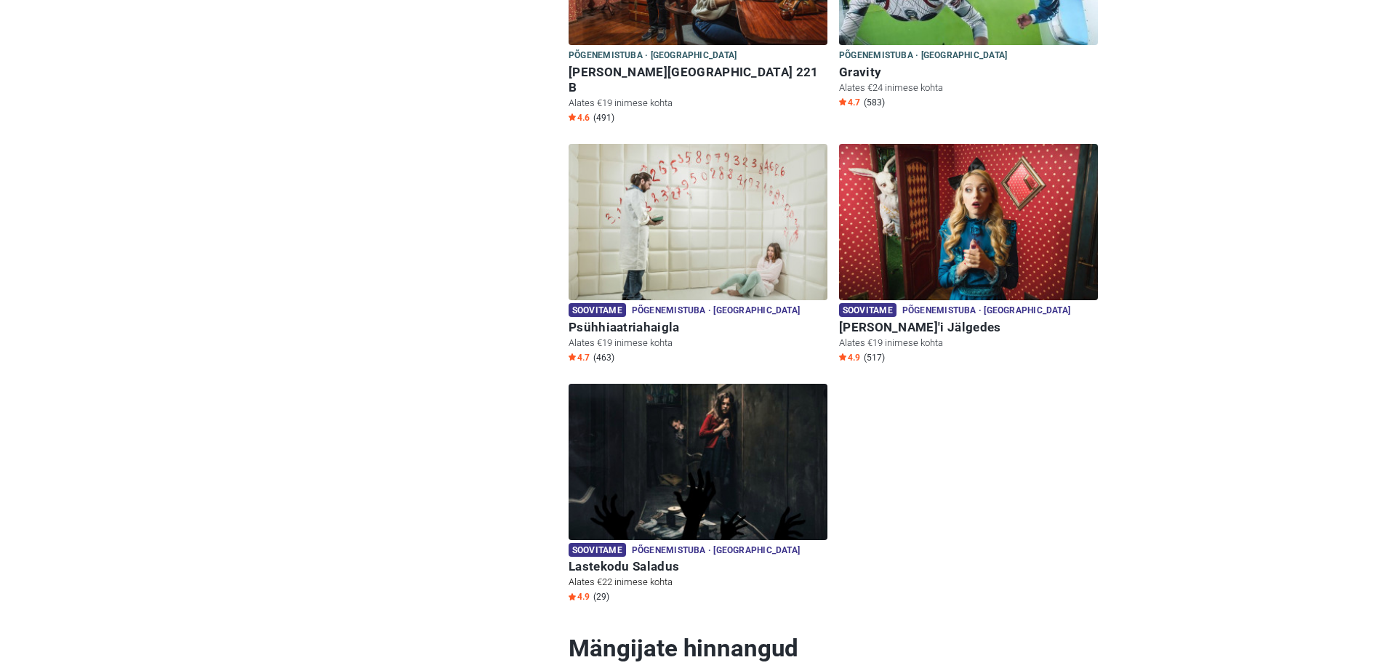
click at [702, 484] on img at bounding box center [698, 462] width 259 height 156
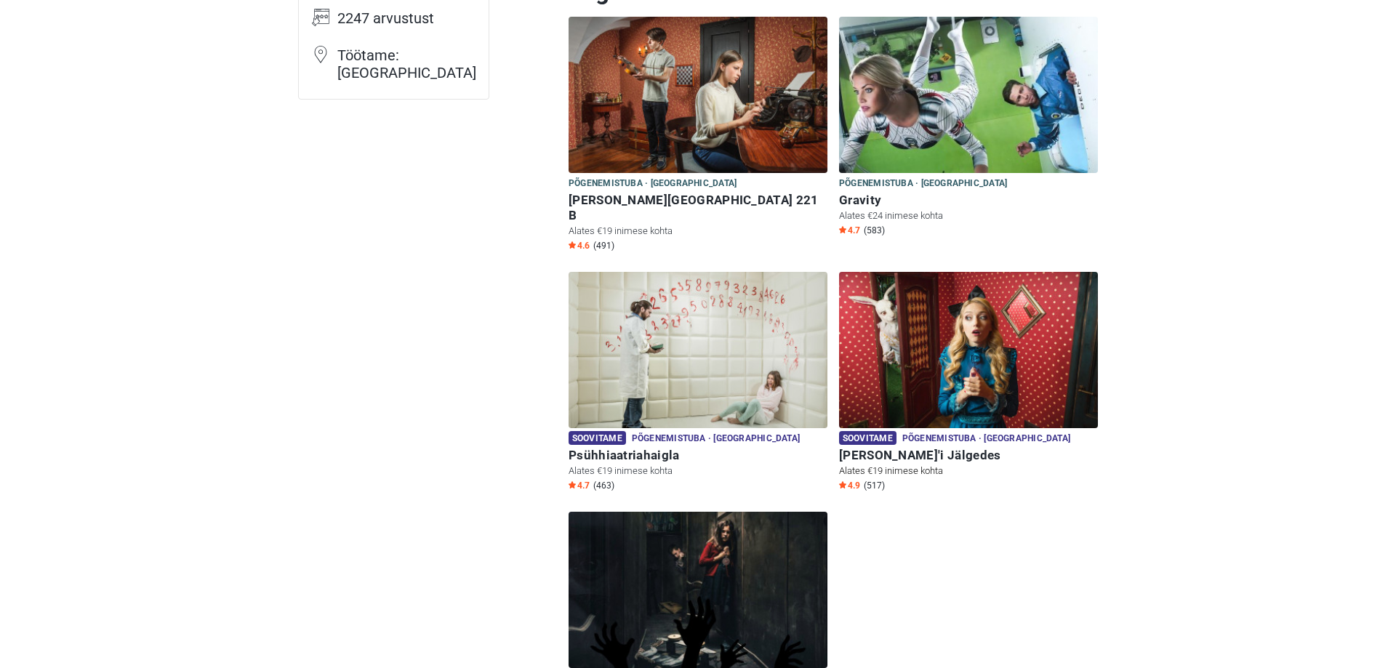
scroll to position [223, 0]
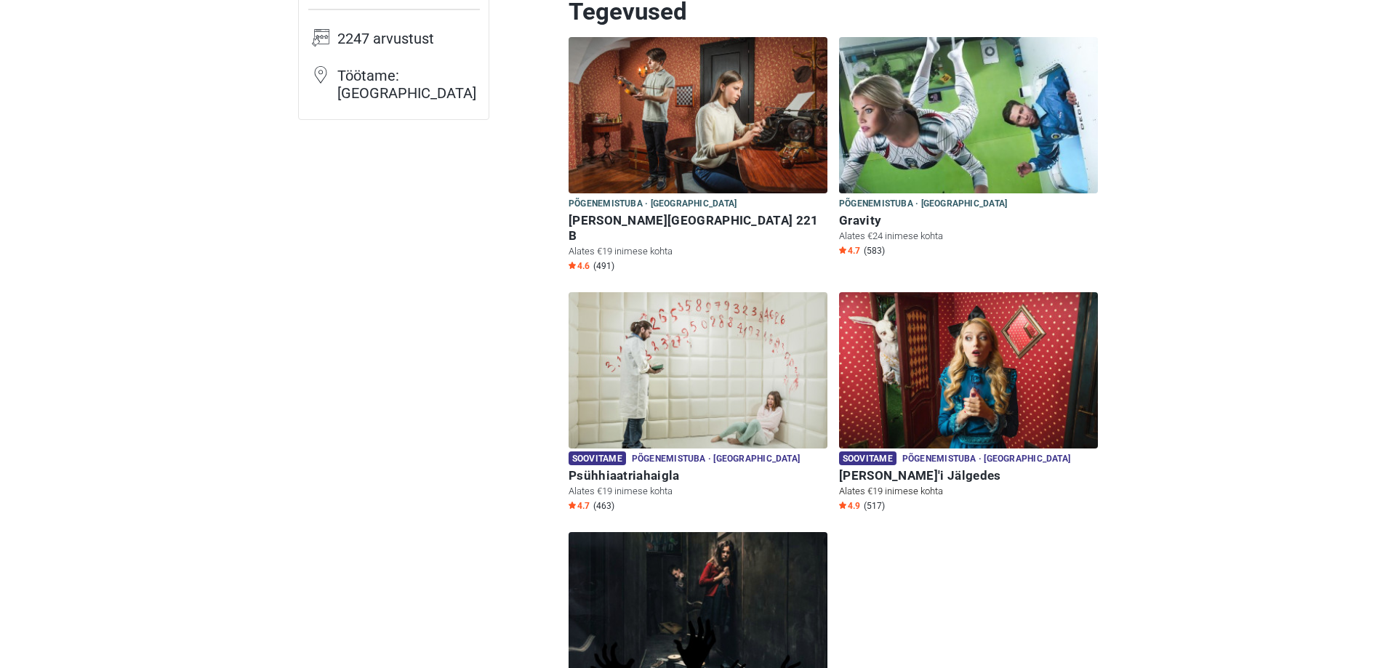
click at [940, 356] on img at bounding box center [968, 370] width 259 height 156
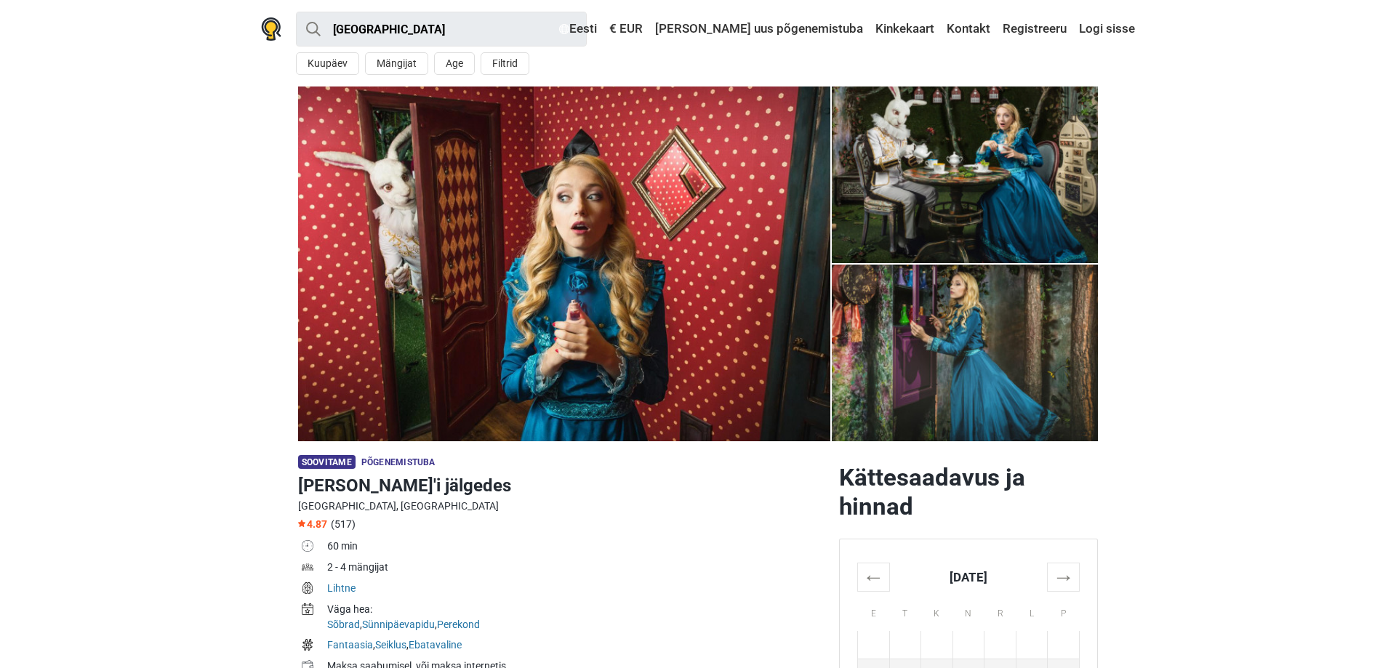
scroll to position [223, 0]
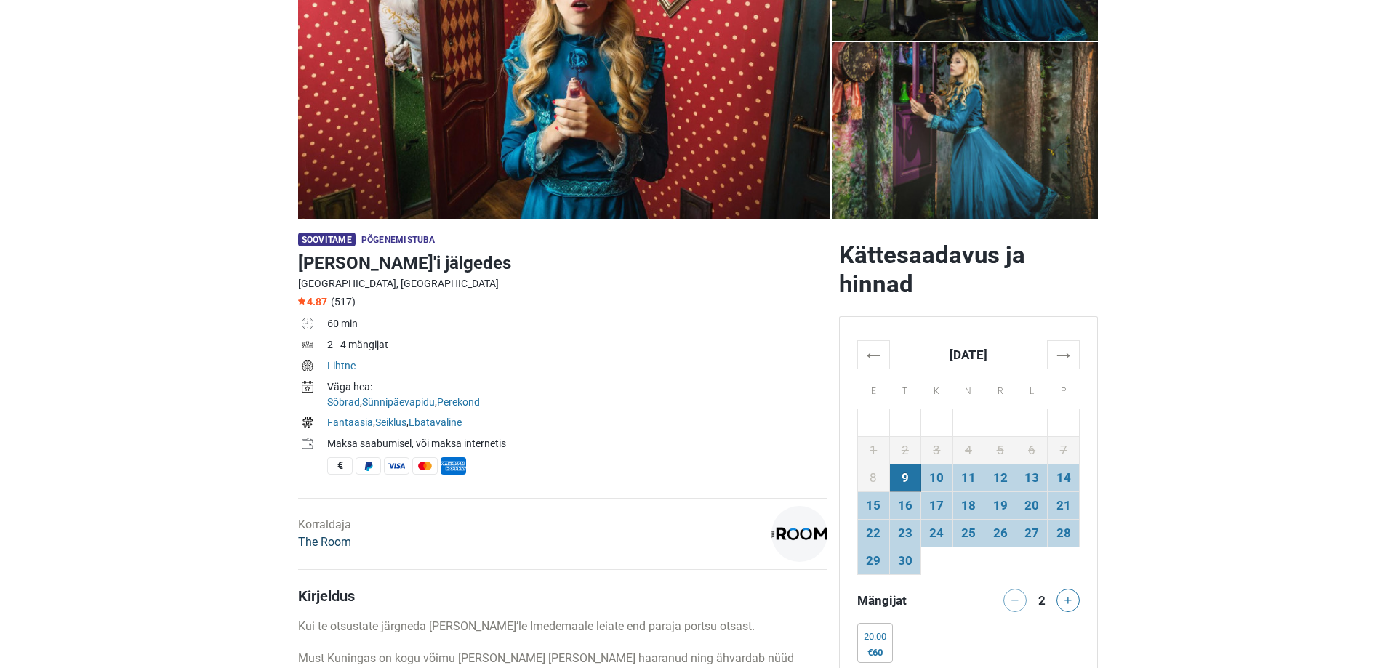
click at [343, 541] on link "The Room" at bounding box center [324, 542] width 53 height 14
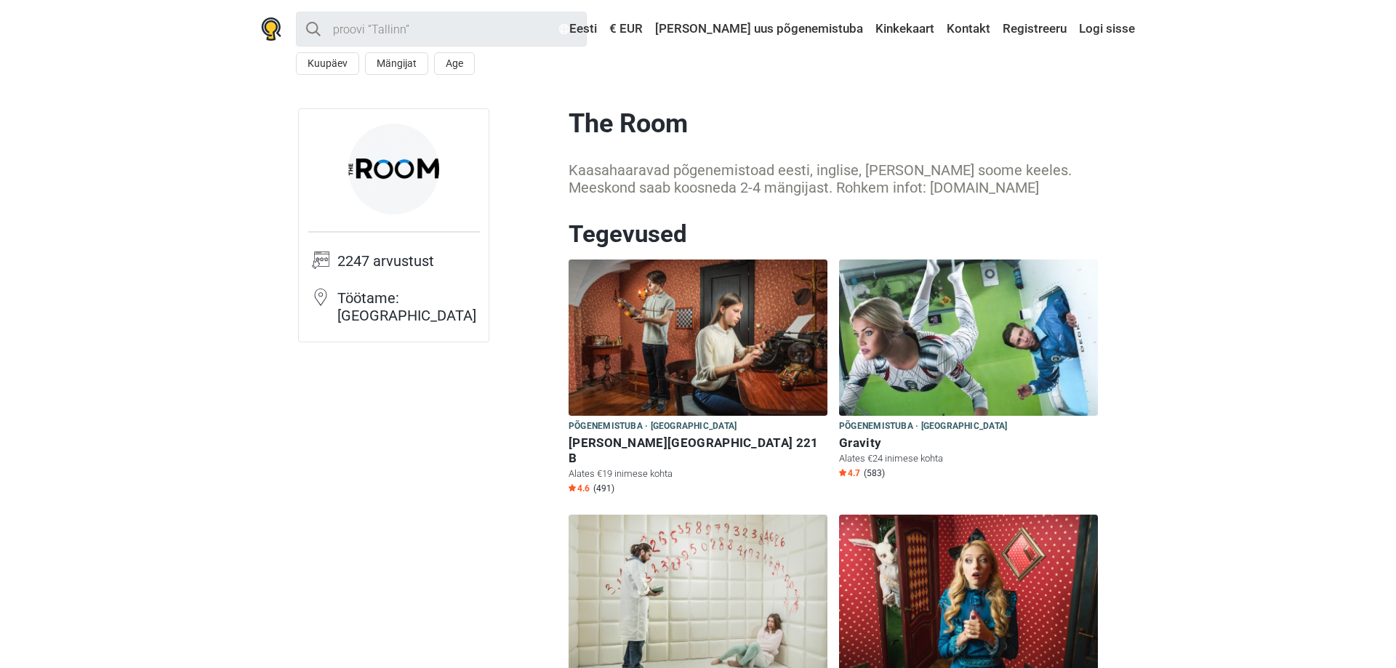
drag, startPoint x: 963, startPoint y: 189, endPoint x: 860, endPoint y: 185, distance: 103.3
click at [860, 185] on div "Kaasahaaravad põgenemistoad eesti, inglise, [PERSON_NAME] soome keeles. Meeskon…" at bounding box center [834, 178] width 530 height 35
copy div "[DOMAIN_NAME]"
